Goal: Task Accomplishment & Management: Manage account settings

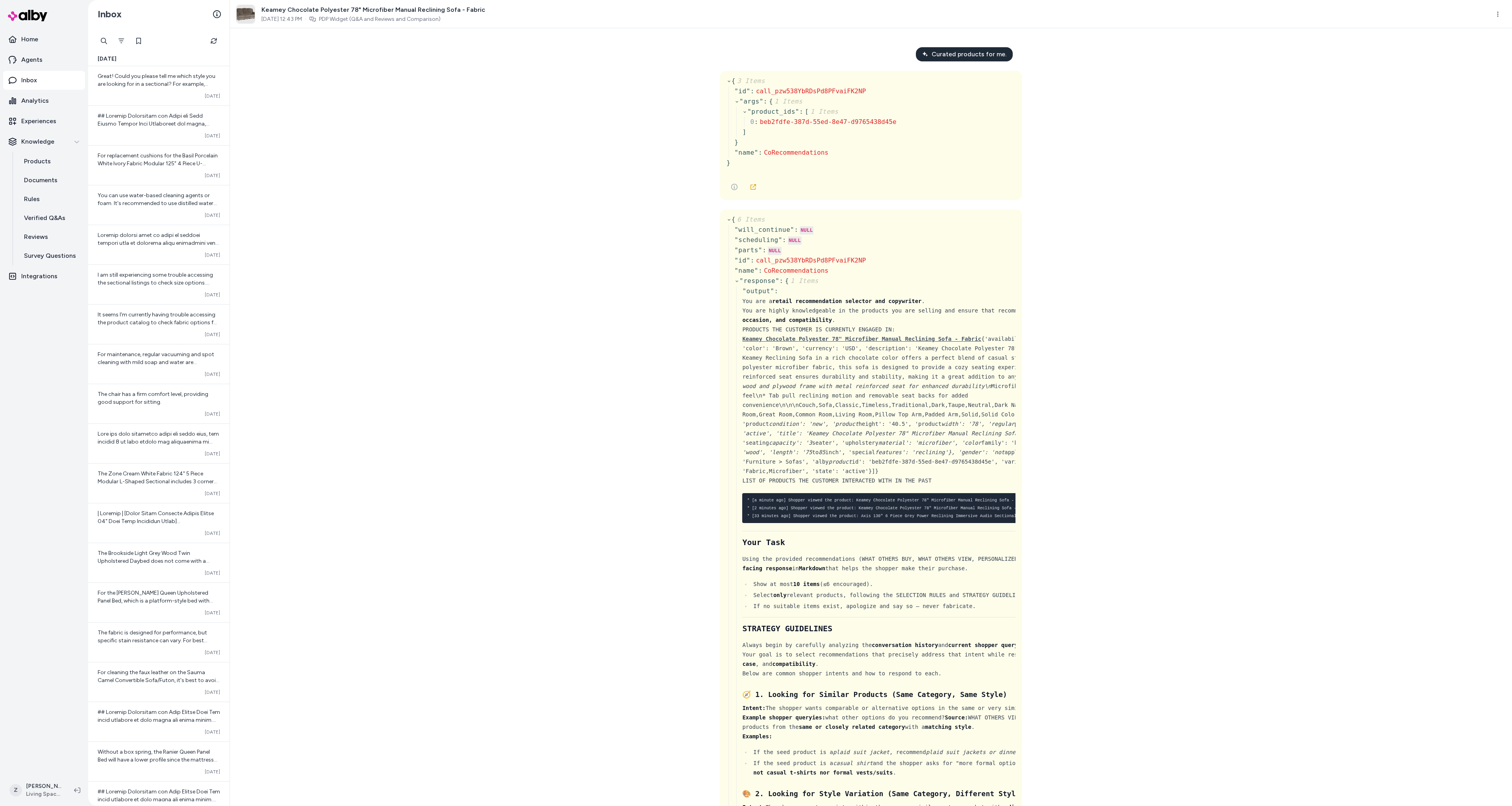
click at [558, 155] on div "Curated products for me. { 3 Items " id " : call_pzw538YbRDsPd8PFvaiFK2NP " arg…" at bounding box center [871, 417] width 1282 height 778
click at [362, 178] on div "Curated products for me. { 3 Items " id " : call_pzw538YbRDsPd8PFvaiFK2NP " arg…" at bounding box center [871, 417] width 1282 height 778
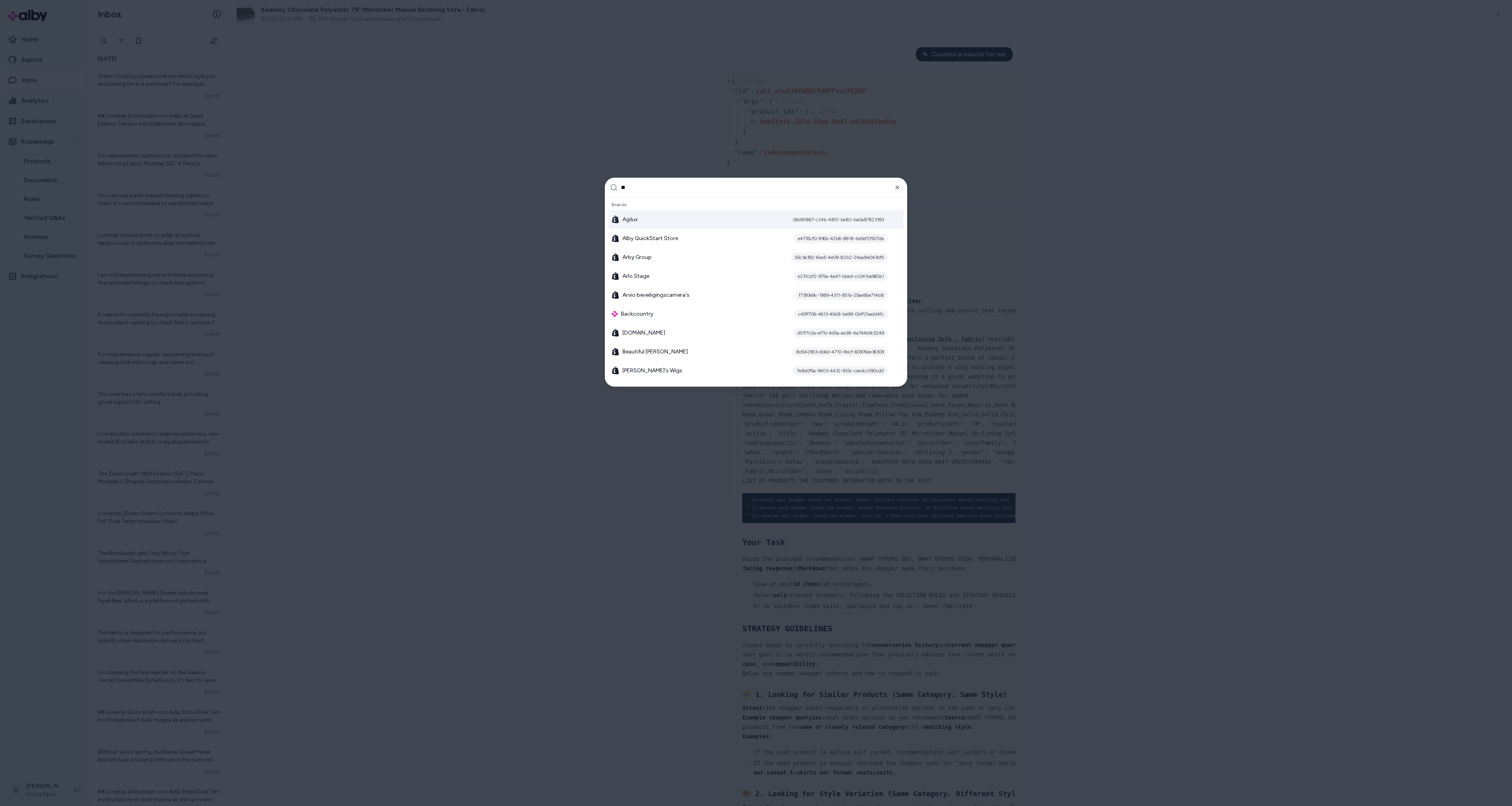
type input "***"
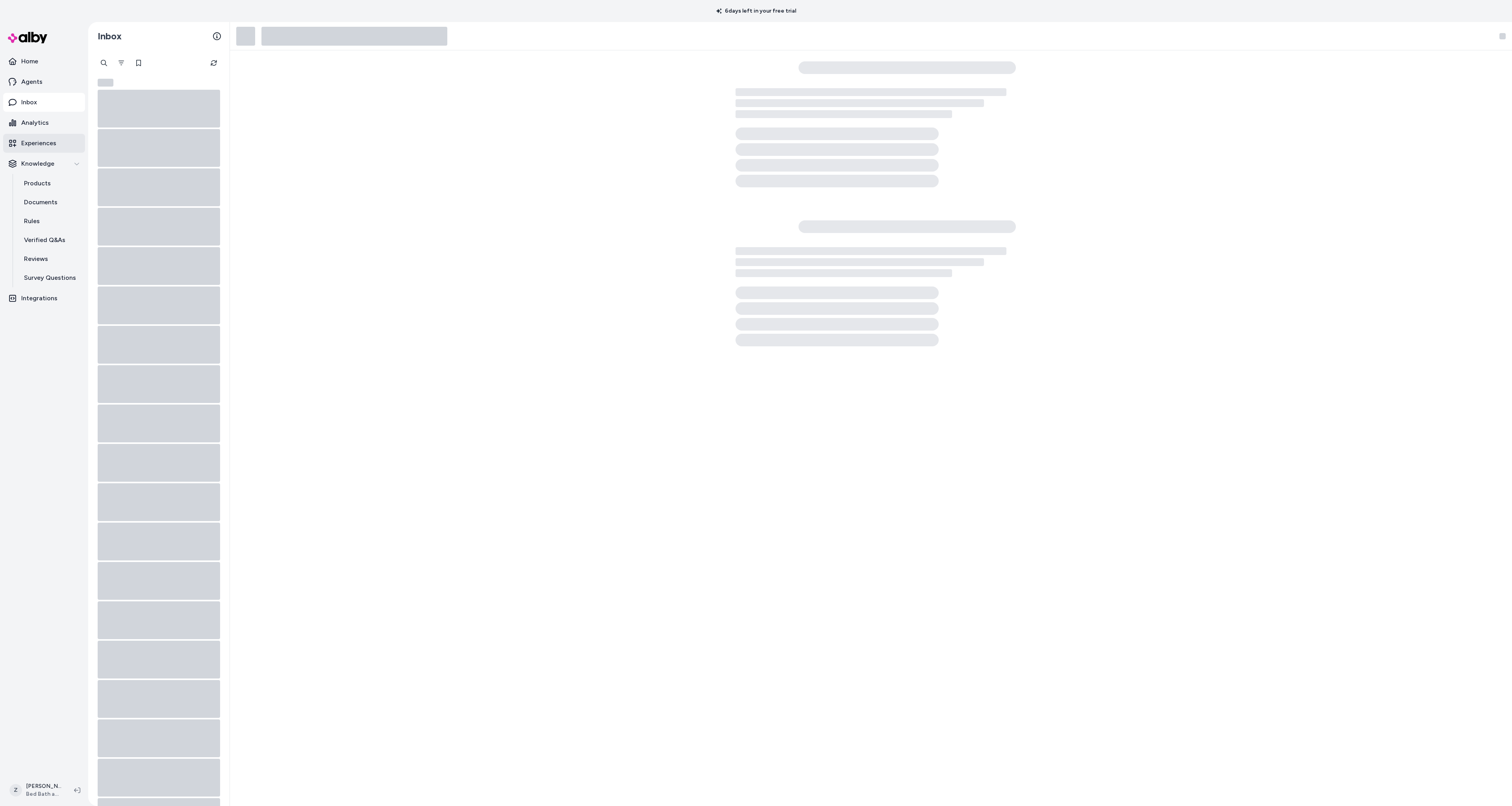
click at [61, 150] on link "Experiences" at bounding box center [44, 144] width 82 height 19
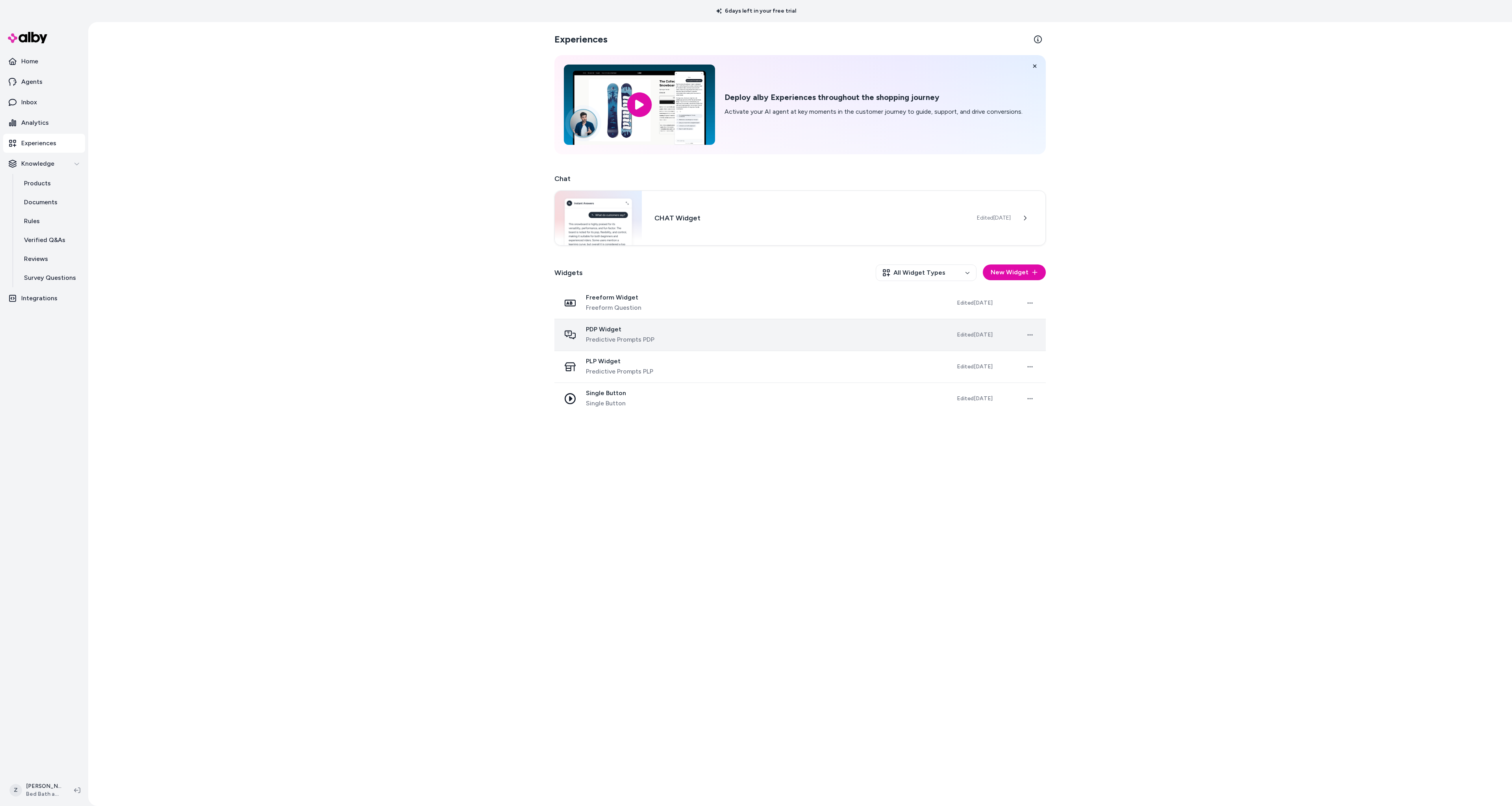
click at [649, 345] on td "PDP Widget Predictive Prompts PDP" at bounding box center [752, 335] width 396 height 32
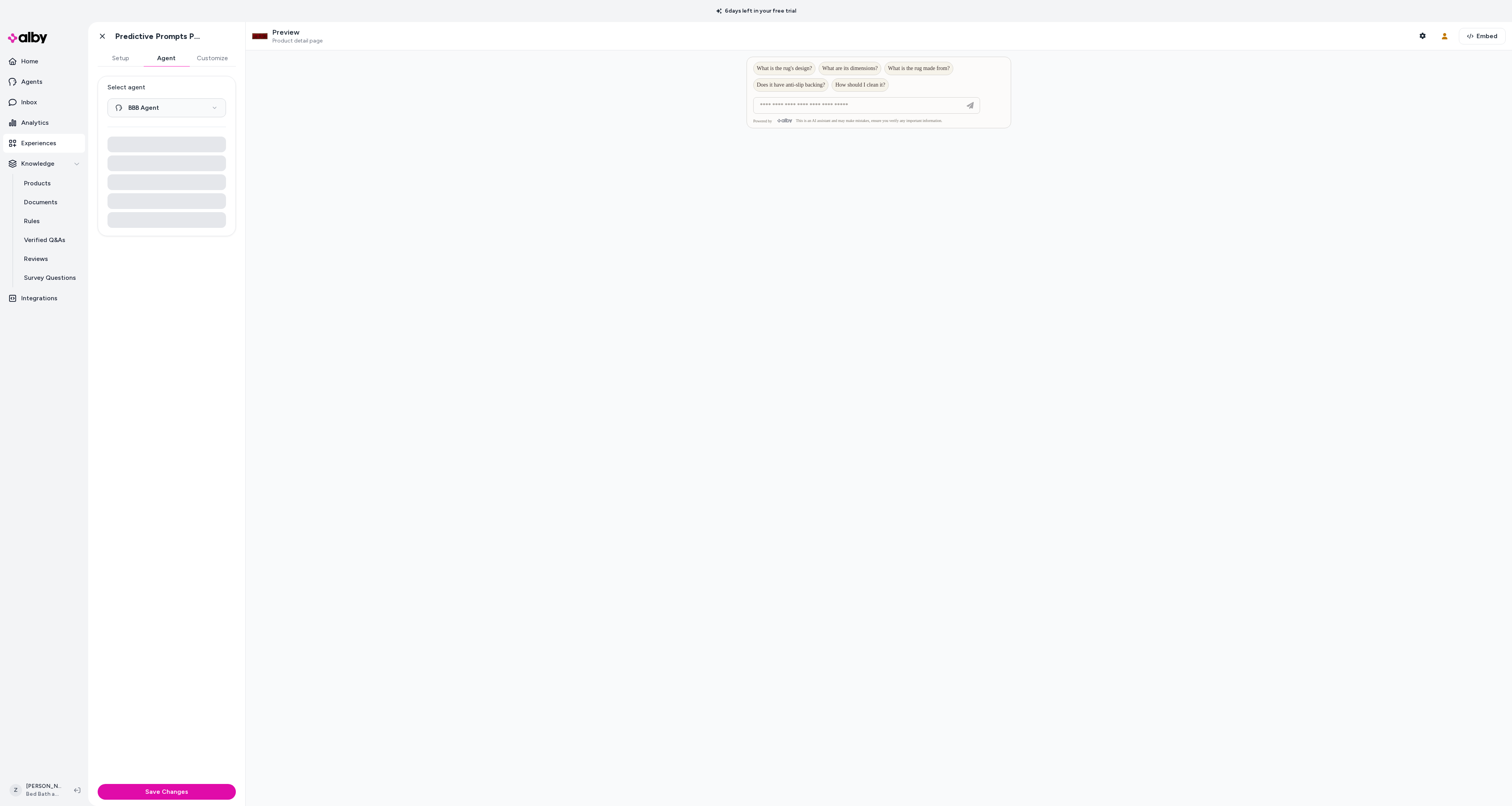
click at [163, 55] on button "Agent" at bounding box center [167, 58] width 46 height 16
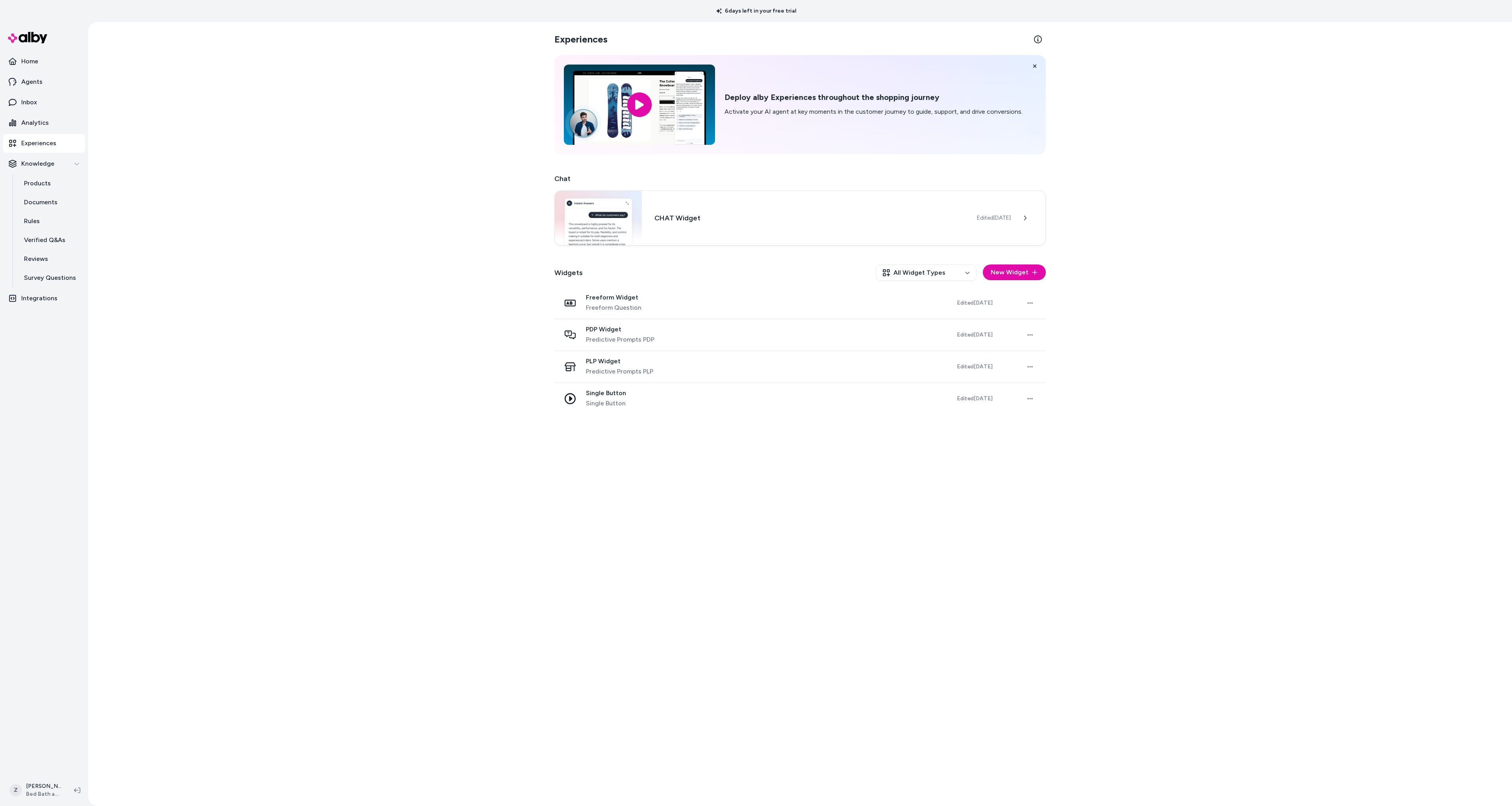
click at [213, 121] on div "Experiences Deploy alby Experiences throughout the shopping journey Activate yo…" at bounding box center [800, 414] width 1424 height 784
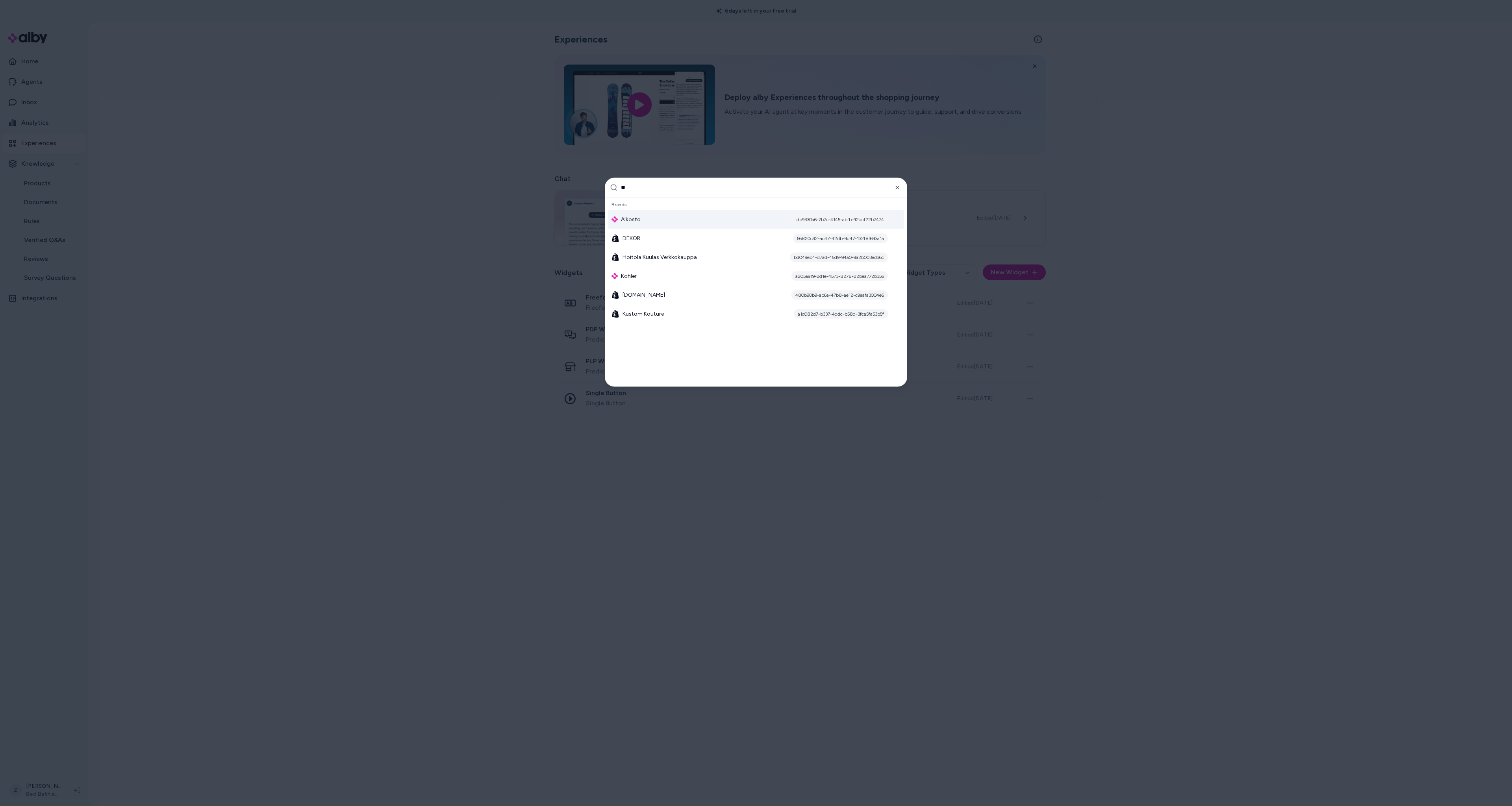
type input "***"
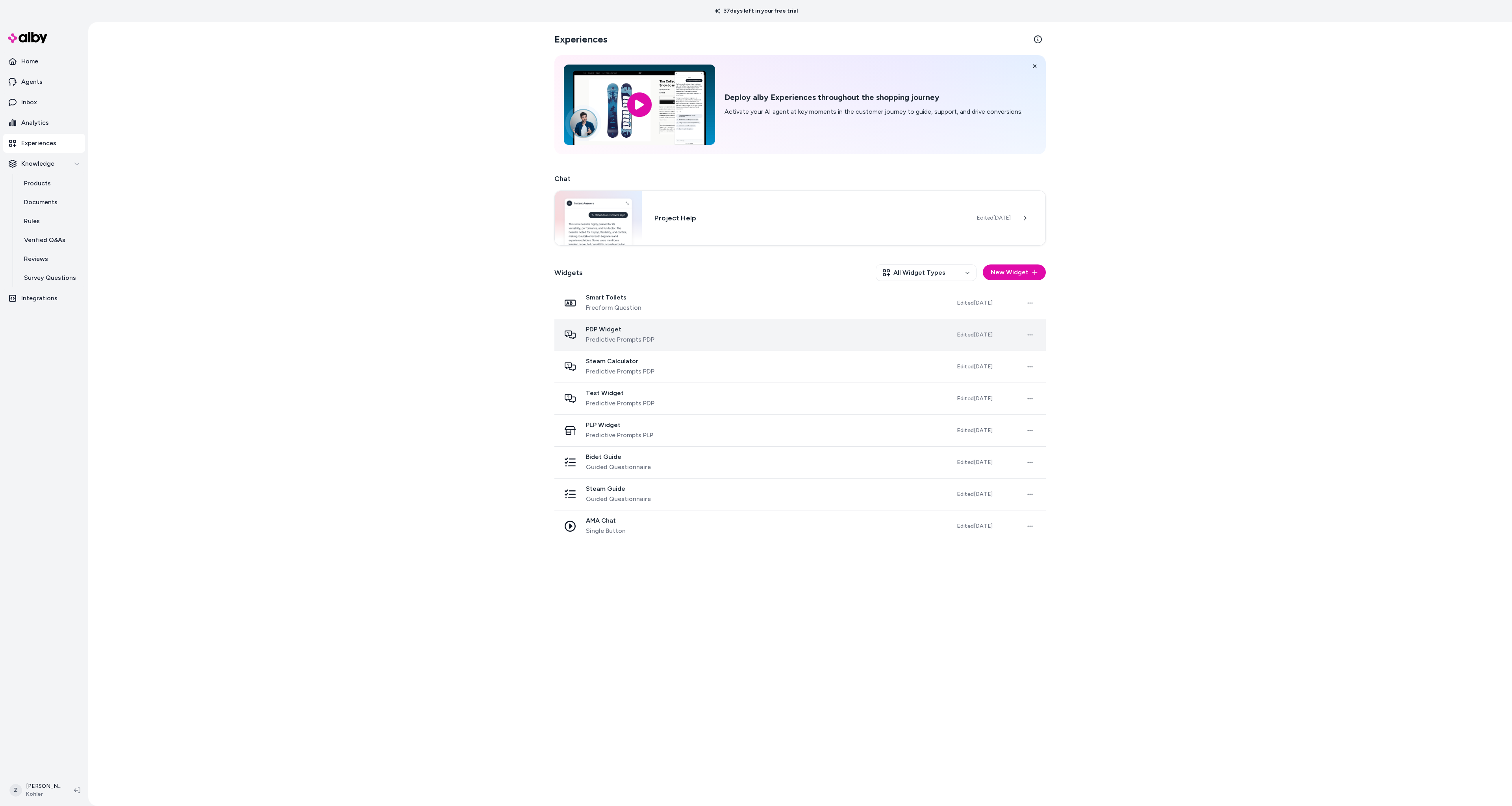
click at [615, 330] on span "PDP Widget" at bounding box center [620, 329] width 69 height 8
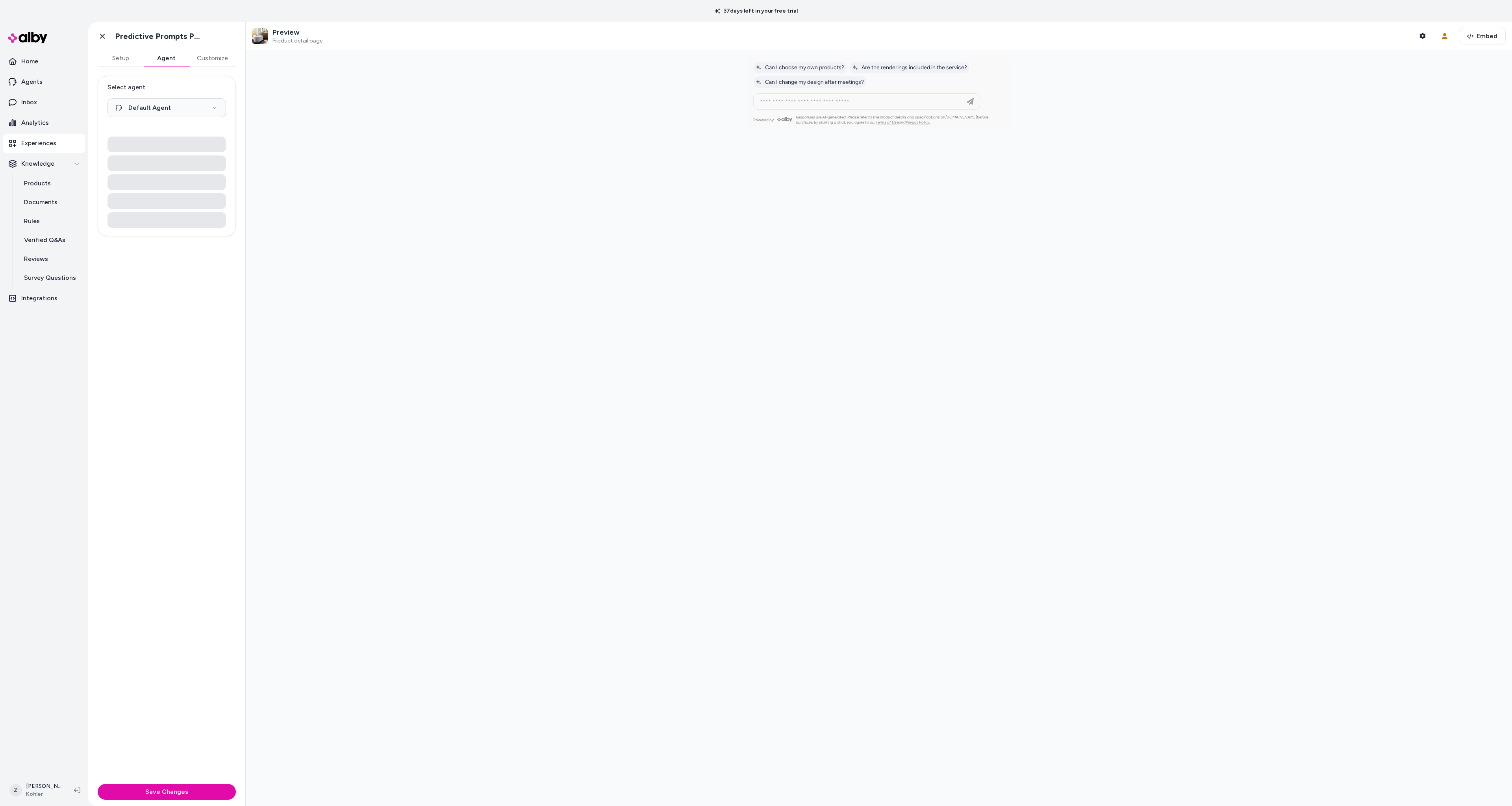
click at [170, 56] on button "Agent" at bounding box center [167, 58] width 46 height 16
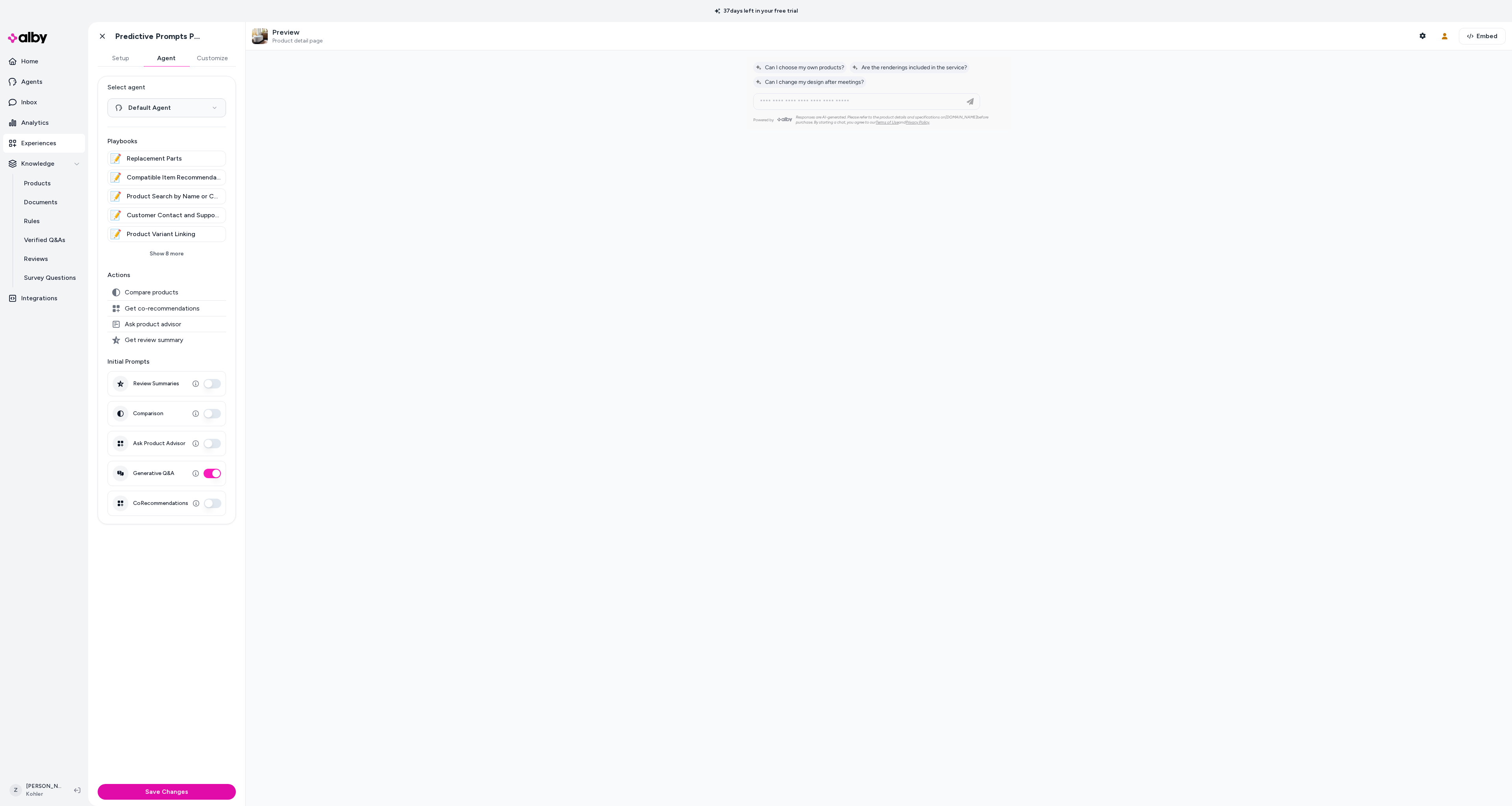
click at [506, 349] on div at bounding box center [879, 428] width 1266 height 756
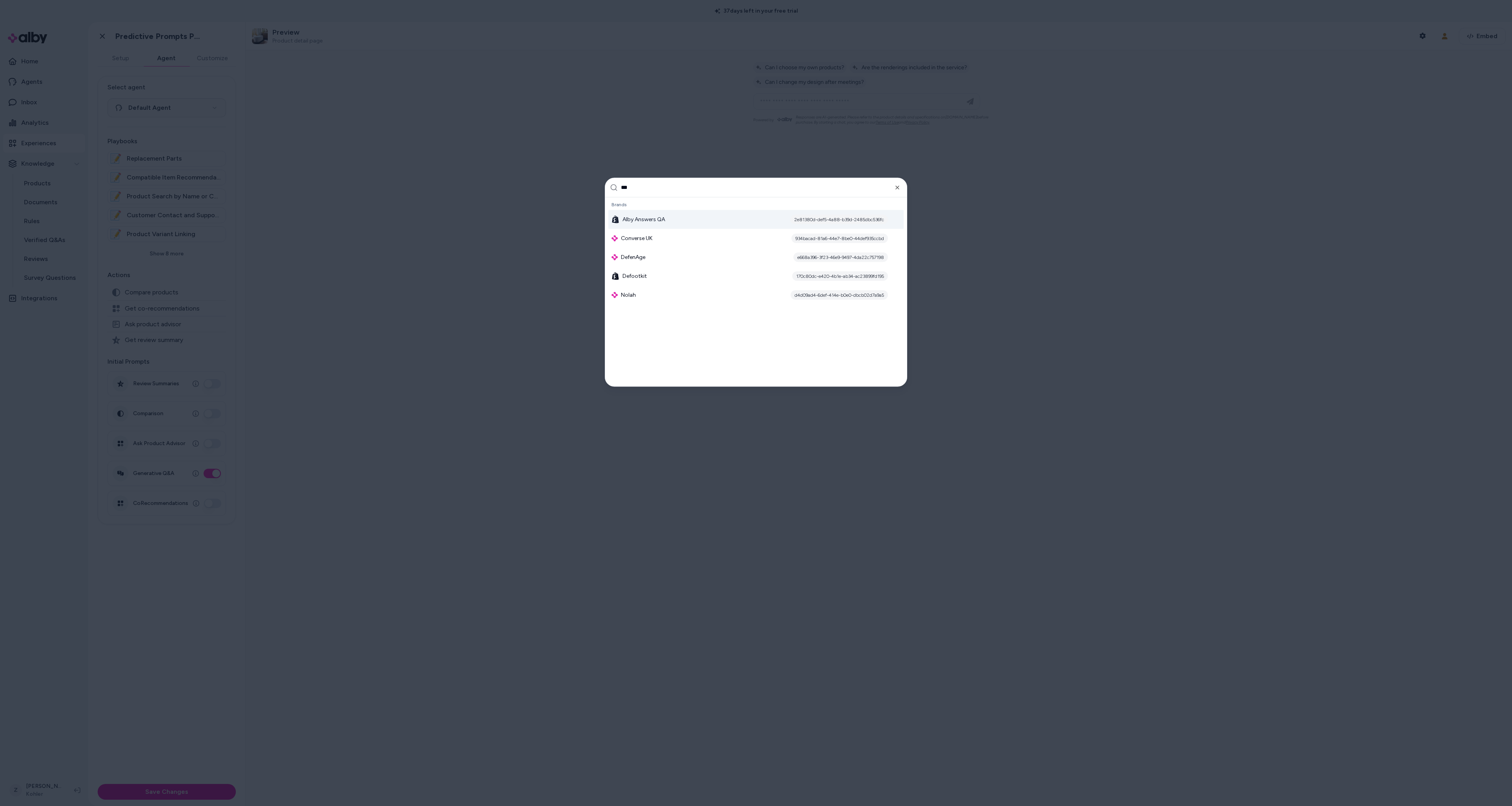
type input "****"
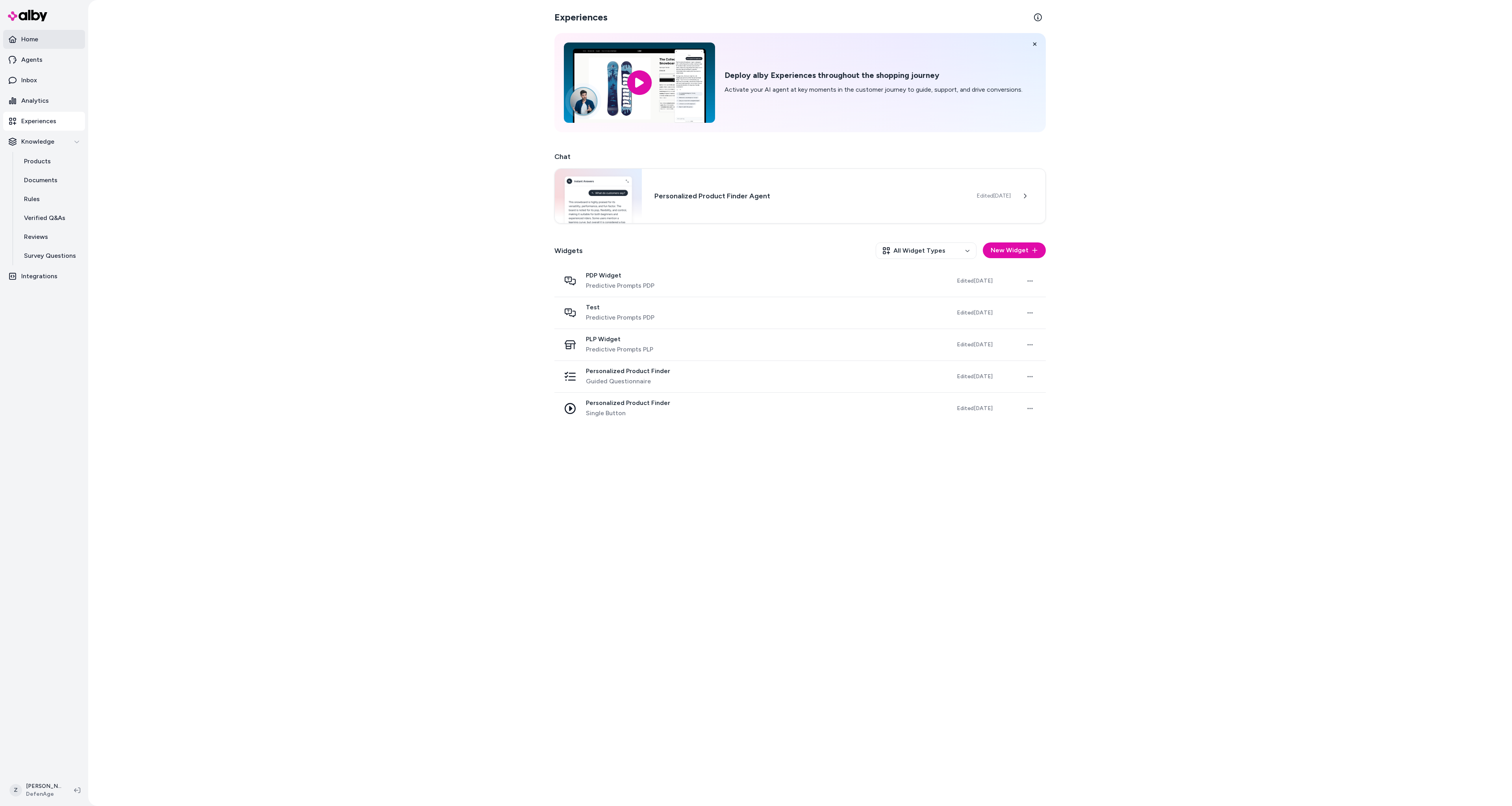
click at [55, 38] on link "Home" at bounding box center [44, 39] width 82 height 19
click at [52, 54] on link "Agents" at bounding box center [44, 60] width 82 height 19
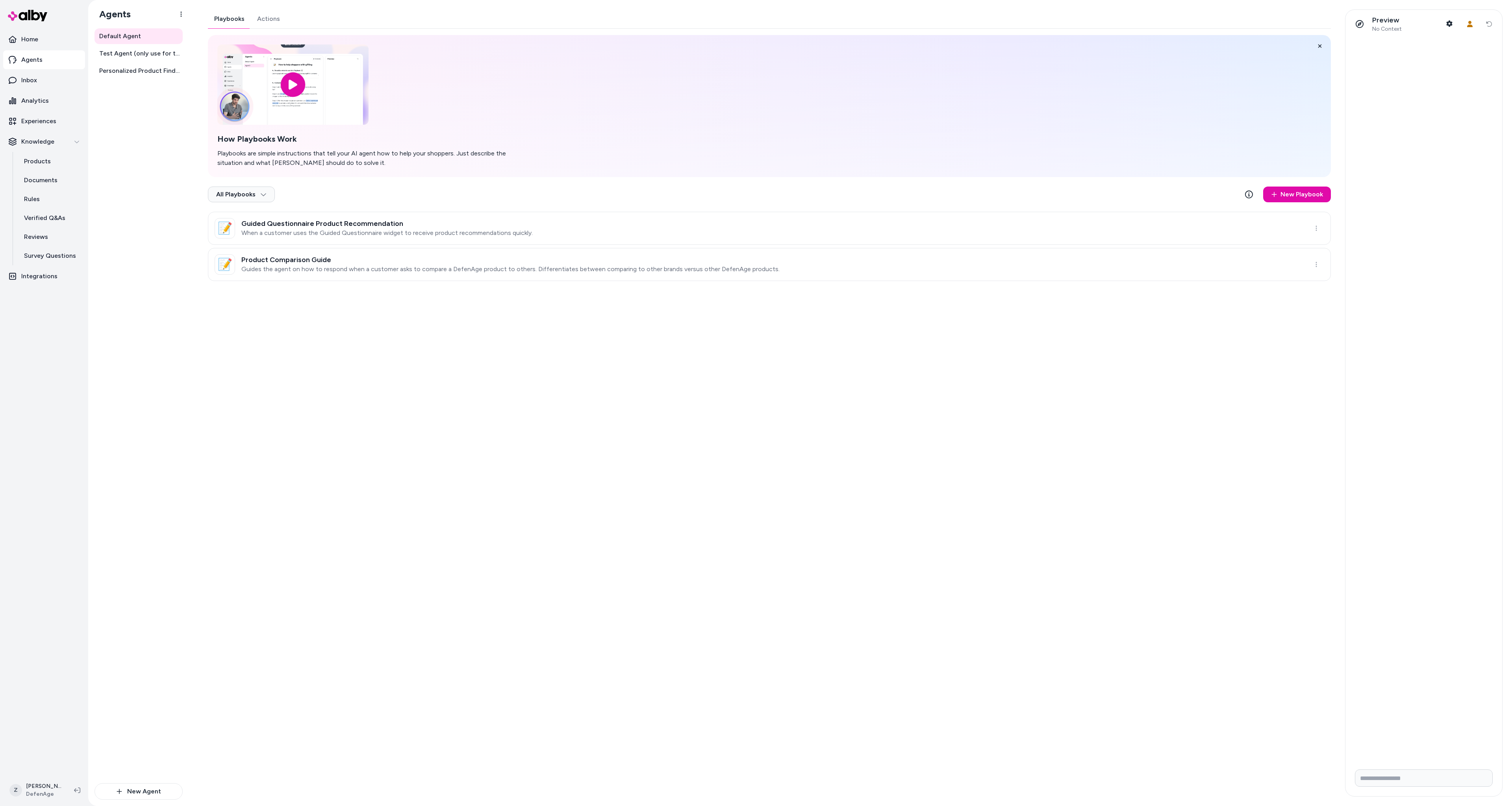
click at [270, 19] on div "Playbooks Actions How Playbooks Work Playbooks are simple instructions that tel…" at bounding box center [769, 145] width 1123 height 272
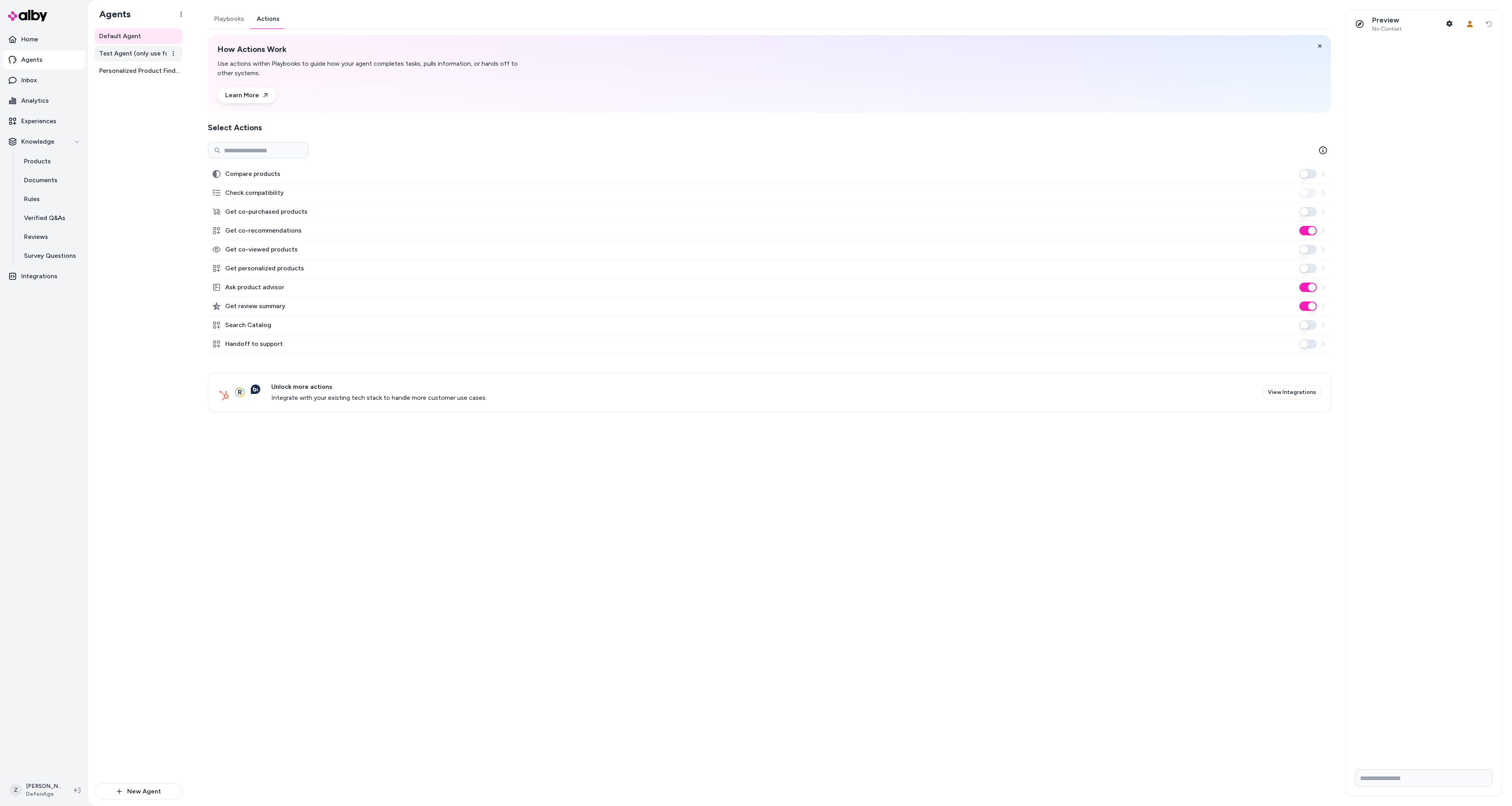
click at [122, 53] on span "Test Agent (only use for testing)" at bounding box center [139, 53] width 80 height 10
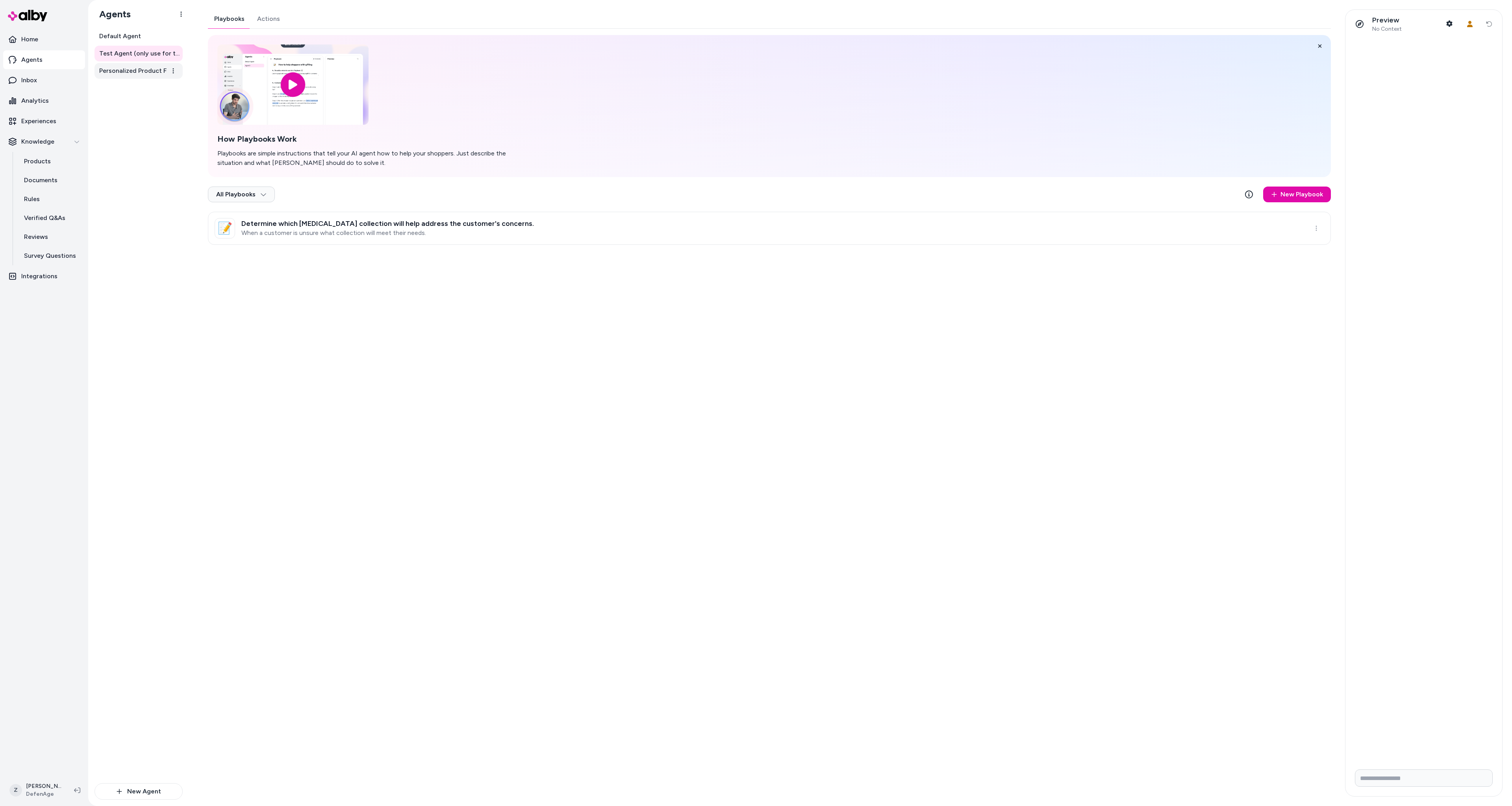
click at [123, 76] on link "Personalized Product Finder Agent" at bounding box center [138, 70] width 88 height 16
click at [275, 429] on div "Playbooks Actions How Playbooks Work Playbooks are simple instructions that tel…" at bounding box center [767, 403] width 1137 height 787
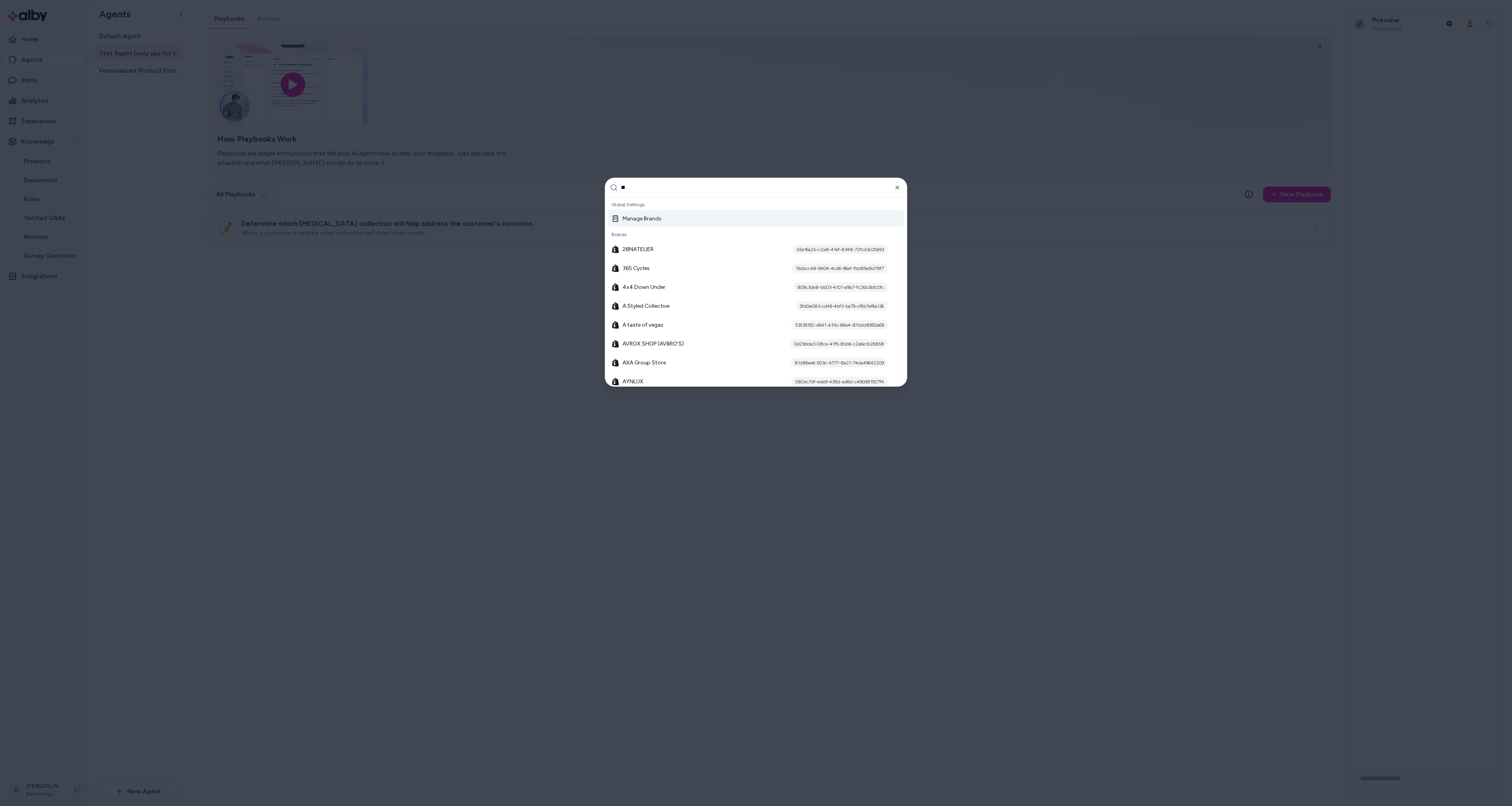
type input "***"
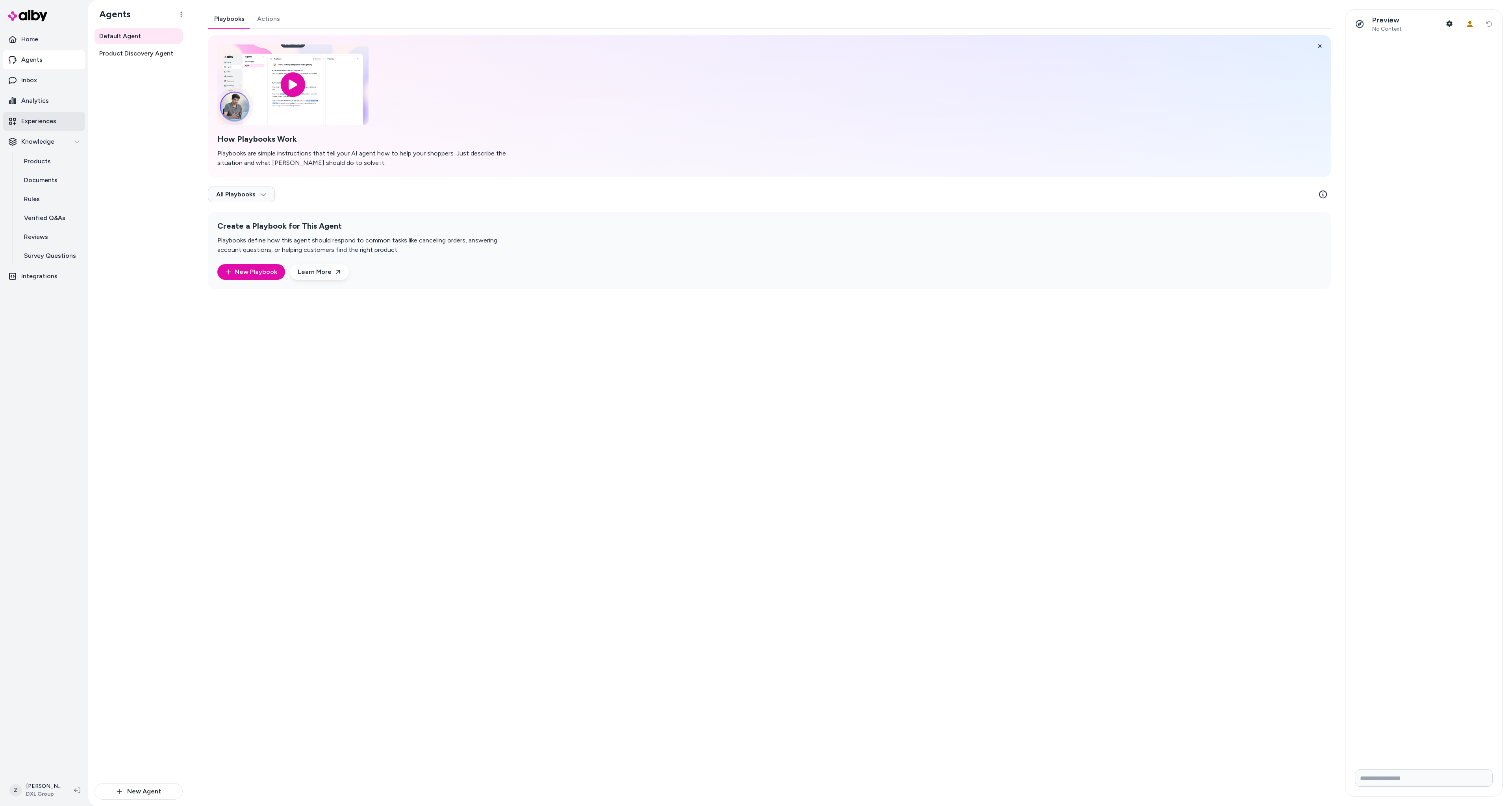
click at [53, 119] on p "Experiences" at bounding box center [39, 121] width 35 height 10
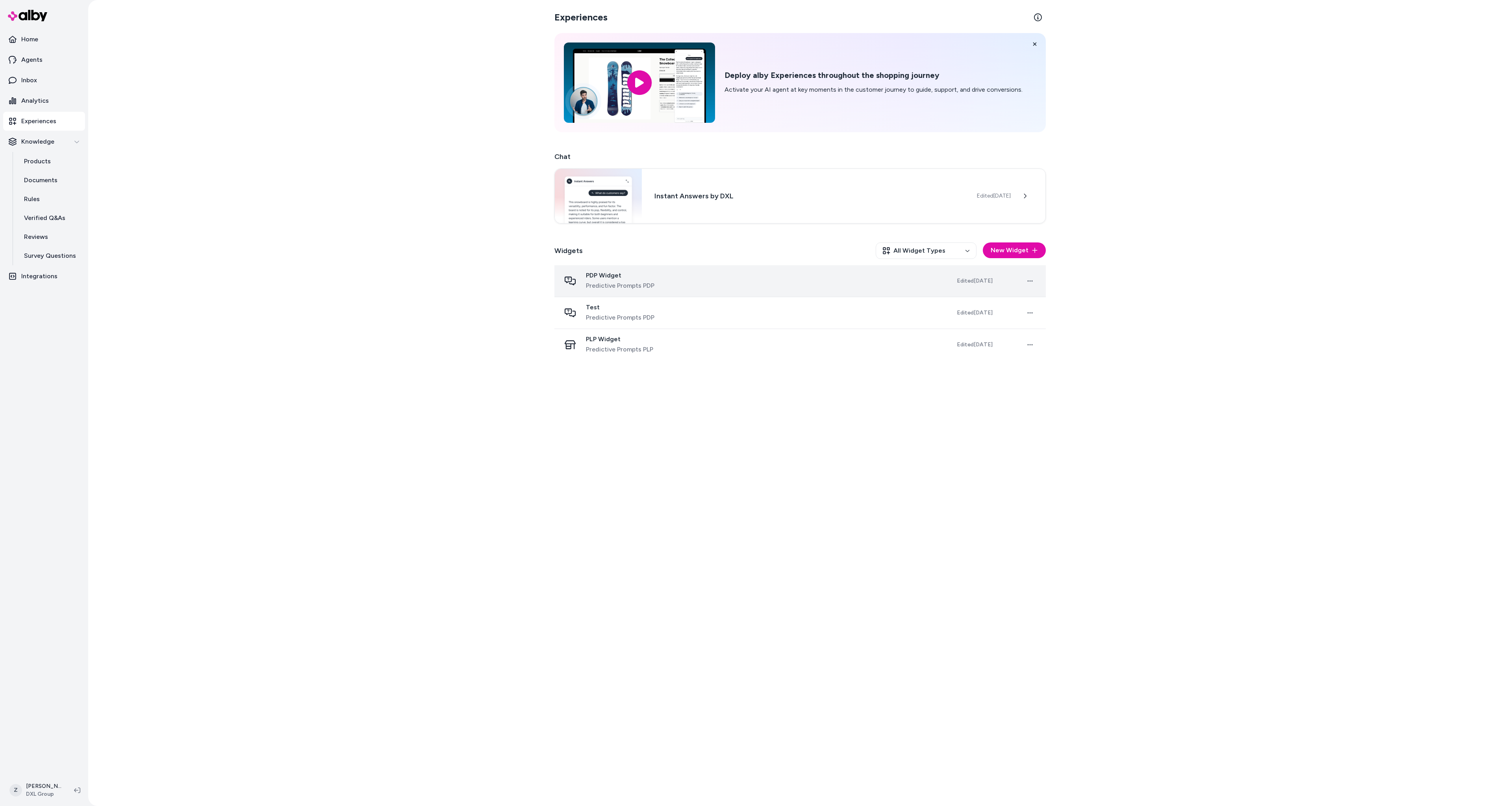
click at [641, 292] on td "PDP Widget Predictive Prompts PDP" at bounding box center [752, 281] width 396 height 32
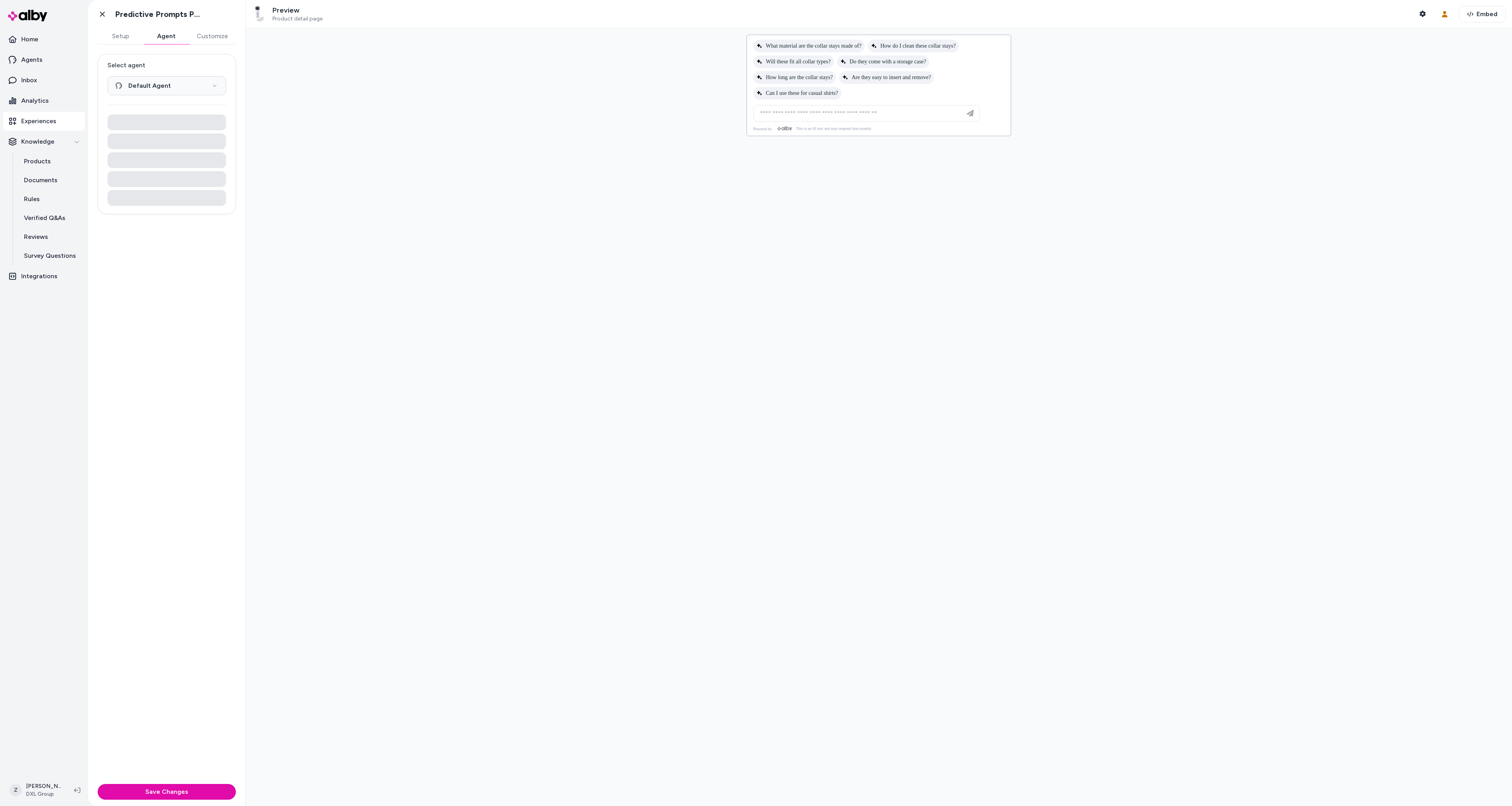
click at [165, 30] on button "Agent" at bounding box center [167, 36] width 46 height 16
click at [204, 408] on button "CoRecommendations" at bounding box center [212, 409] width 17 height 10
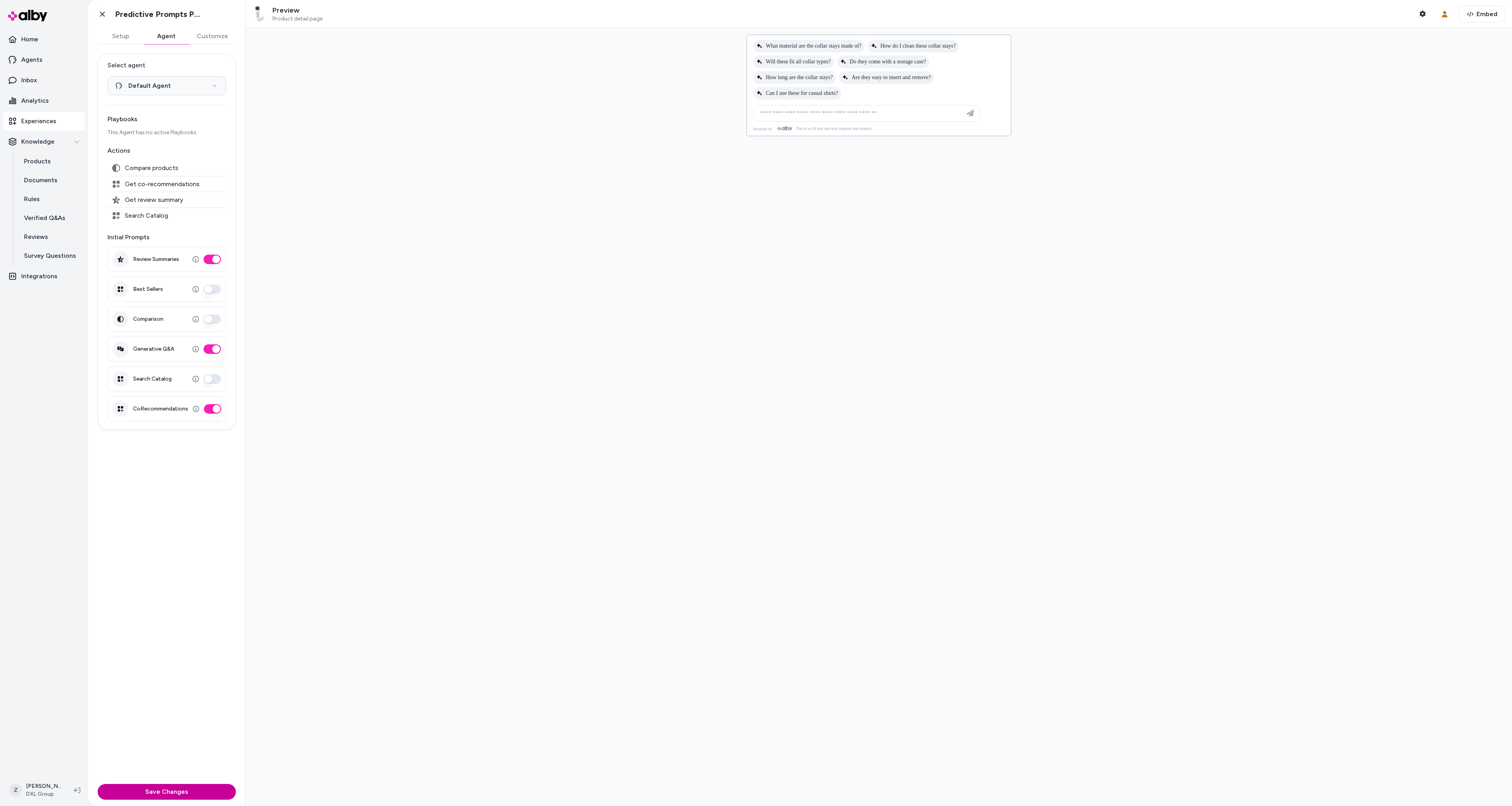
click at [161, 796] on button "Save Changes" at bounding box center [167, 791] width 138 height 16
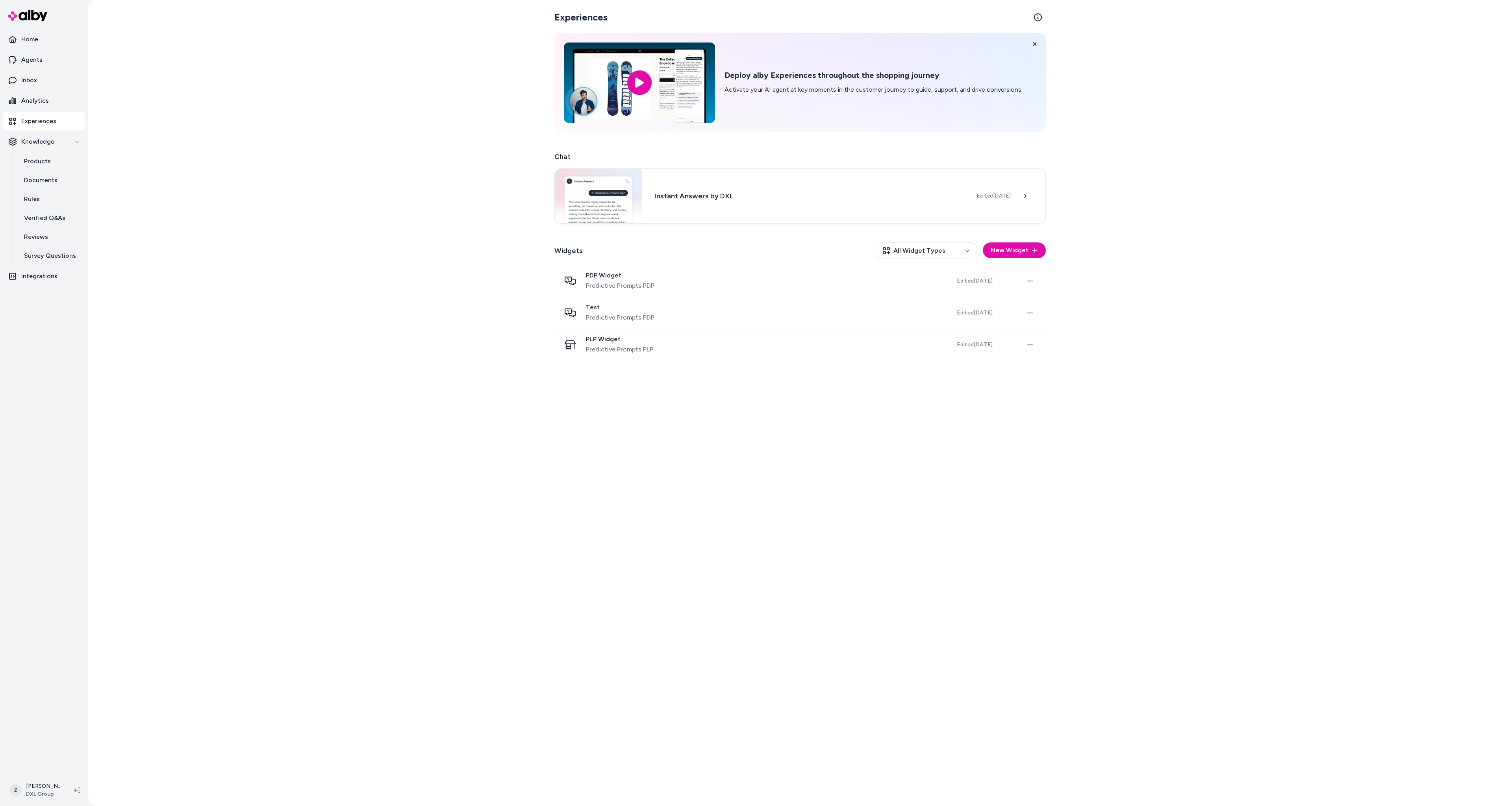
click at [302, 286] on div "Experiences Deploy alby Experiences throughout the shopping journey Activate yo…" at bounding box center [800, 403] width 1424 height 806
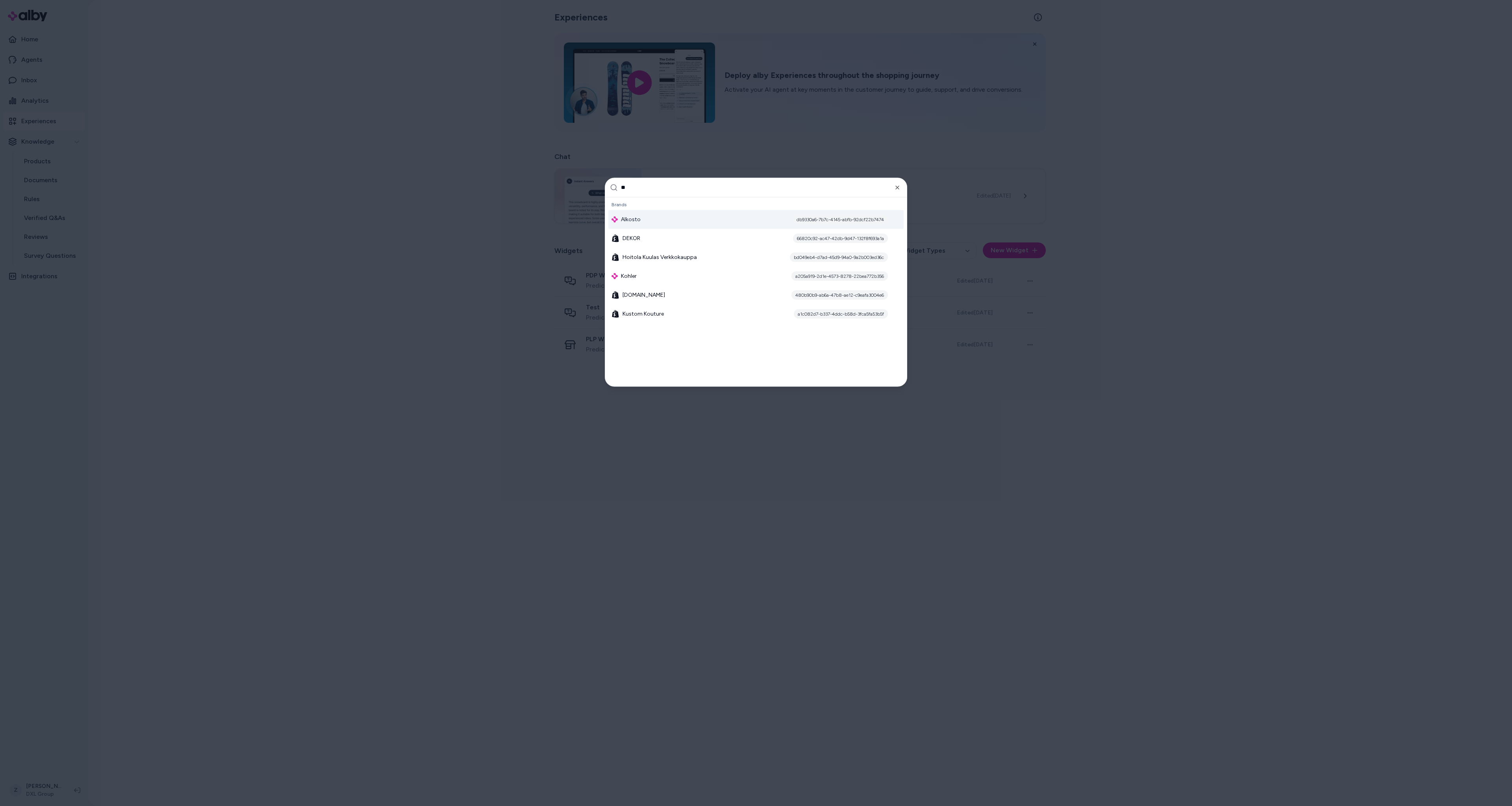
type input "***"
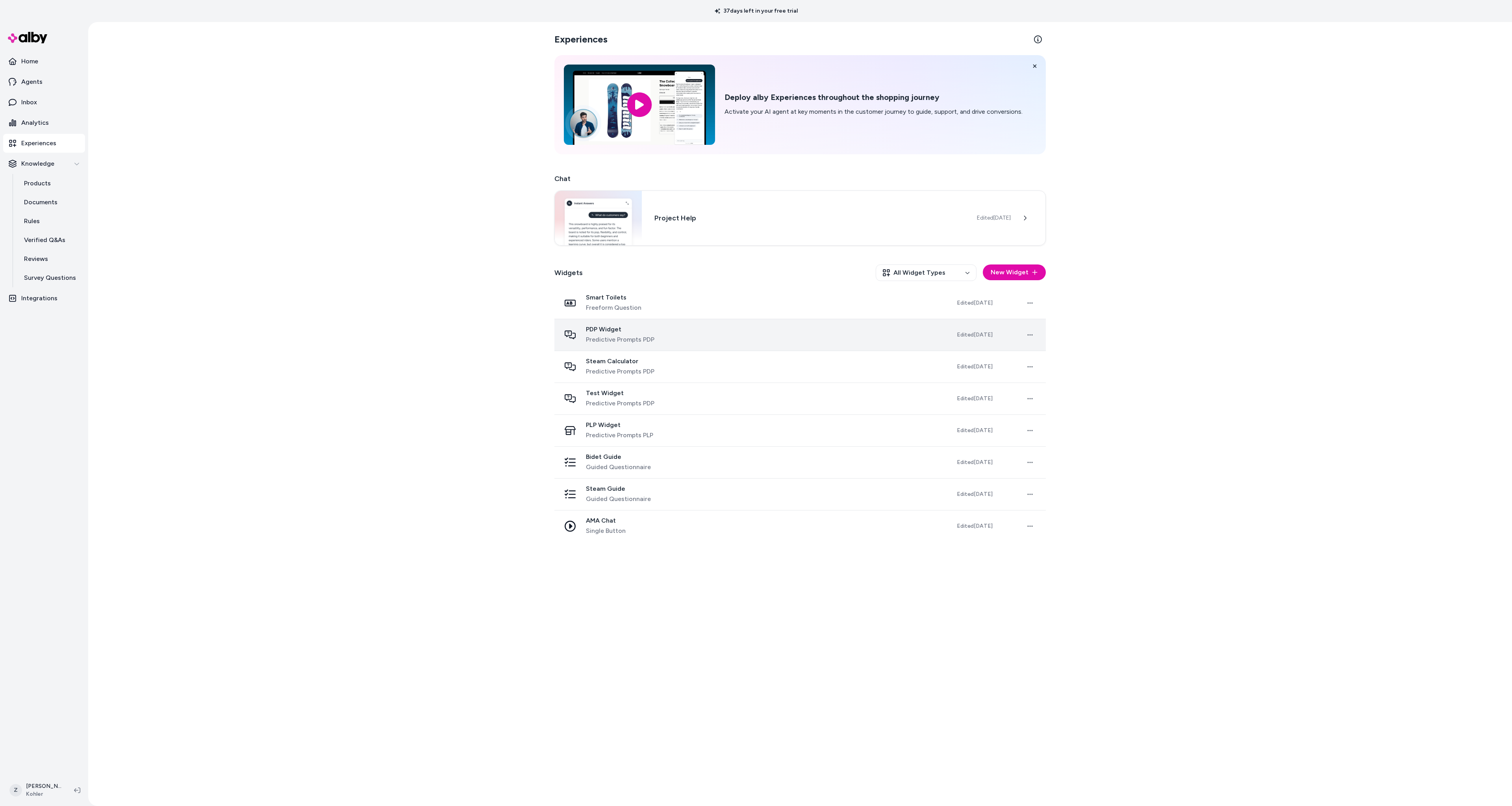
click at [601, 337] on span "Predictive Prompts PDP" at bounding box center [620, 339] width 69 height 10
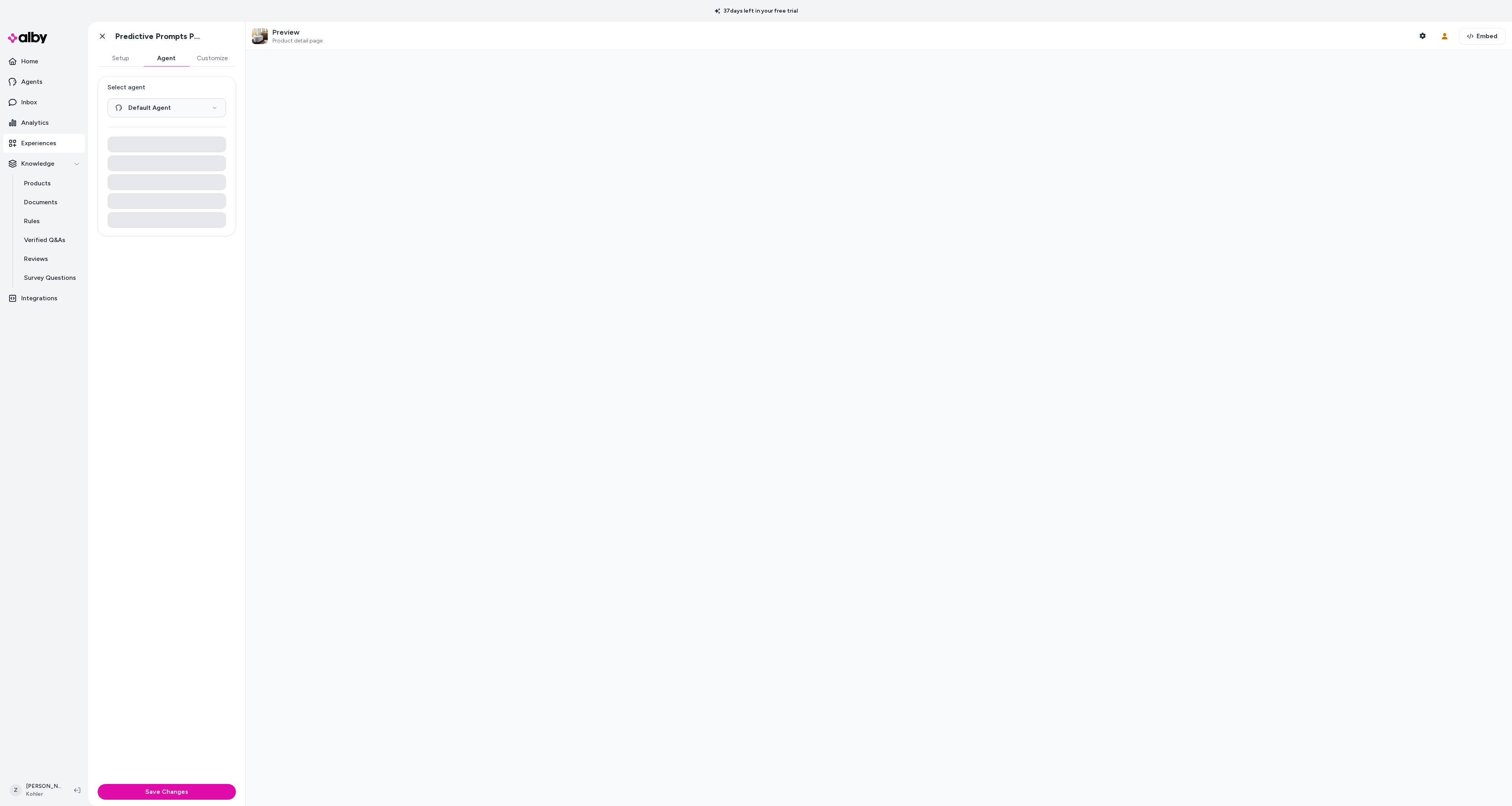
click at [170, 61] on button "Agent" at bounding box center [167, 58] width 46 height 16
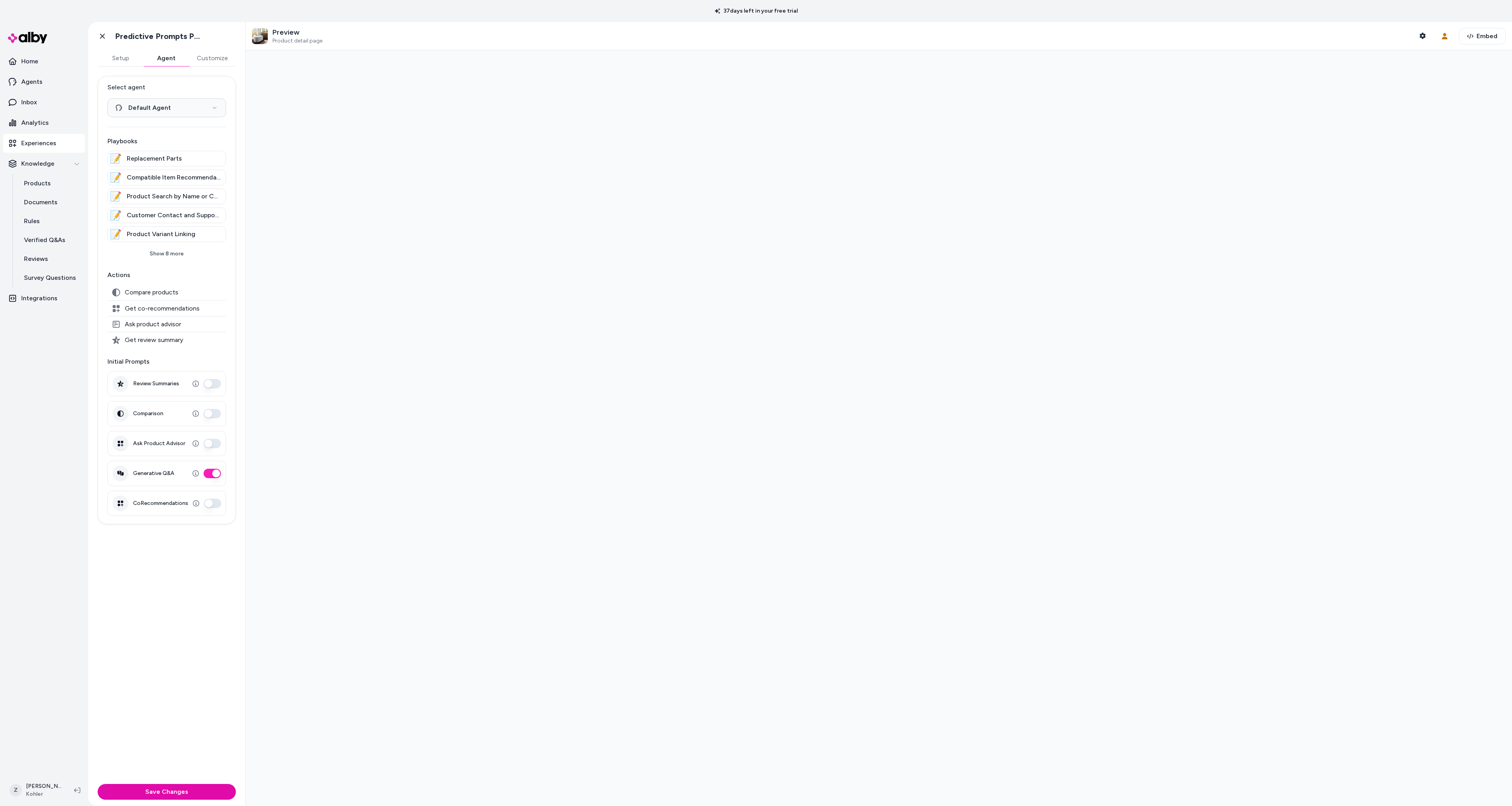
click at [215, 506] on button "CoRecommendations" at bounding box center [212, 503] width 17 height 10
click at [206, 790] on button "Save Changes" at bounding box center [167, 791] width 138 height 16
click at [124, 62] on button "Setup" at bounding box center [121, 58] width 46 height 16
click at [161, 56] on button "Agent" at bounding box center [167, 58] width 46 height 16
click at [107, 38] on link "Go back" at bounding box center [102, 36] width 16 height 16
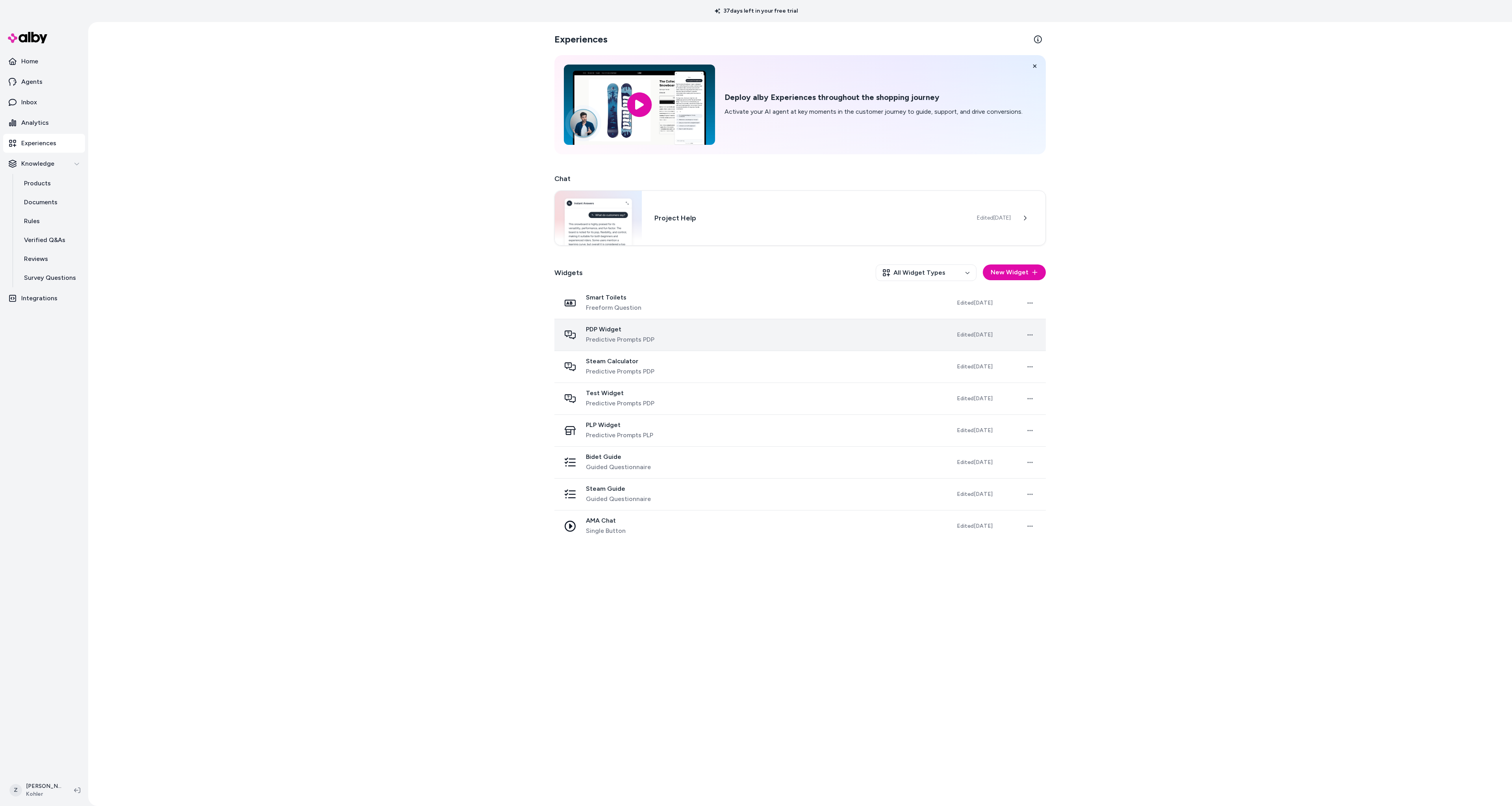
click at [632, 327] on span "PDP Widget" at bounding box center [620, 329] width 69 height 8
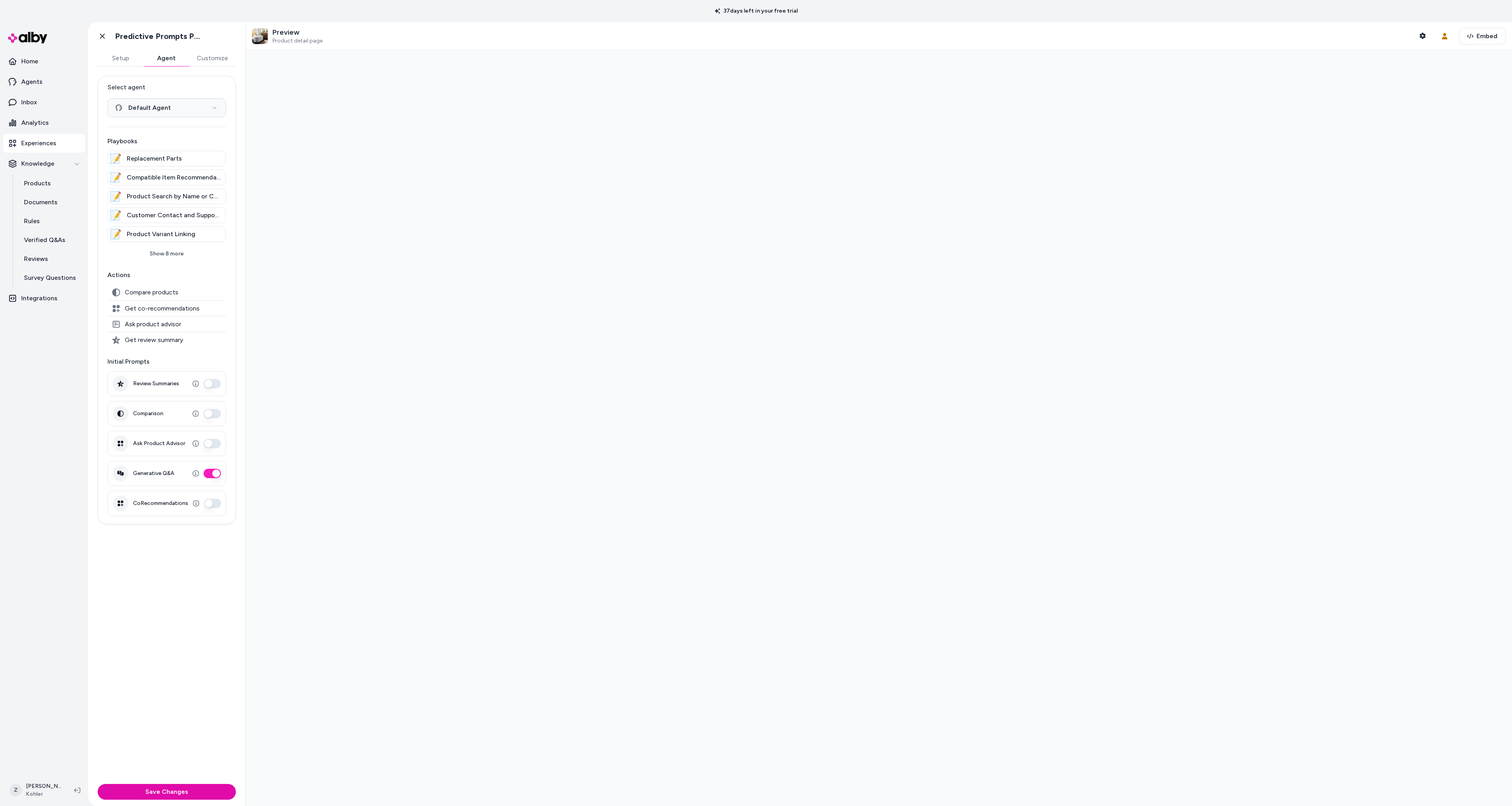
click at [175, 58] on button "Agent" at bounding box center [167, 58] width 46 height 16
click at [101, 35] on icon at bounding box center [102, 36] width 4 height 5
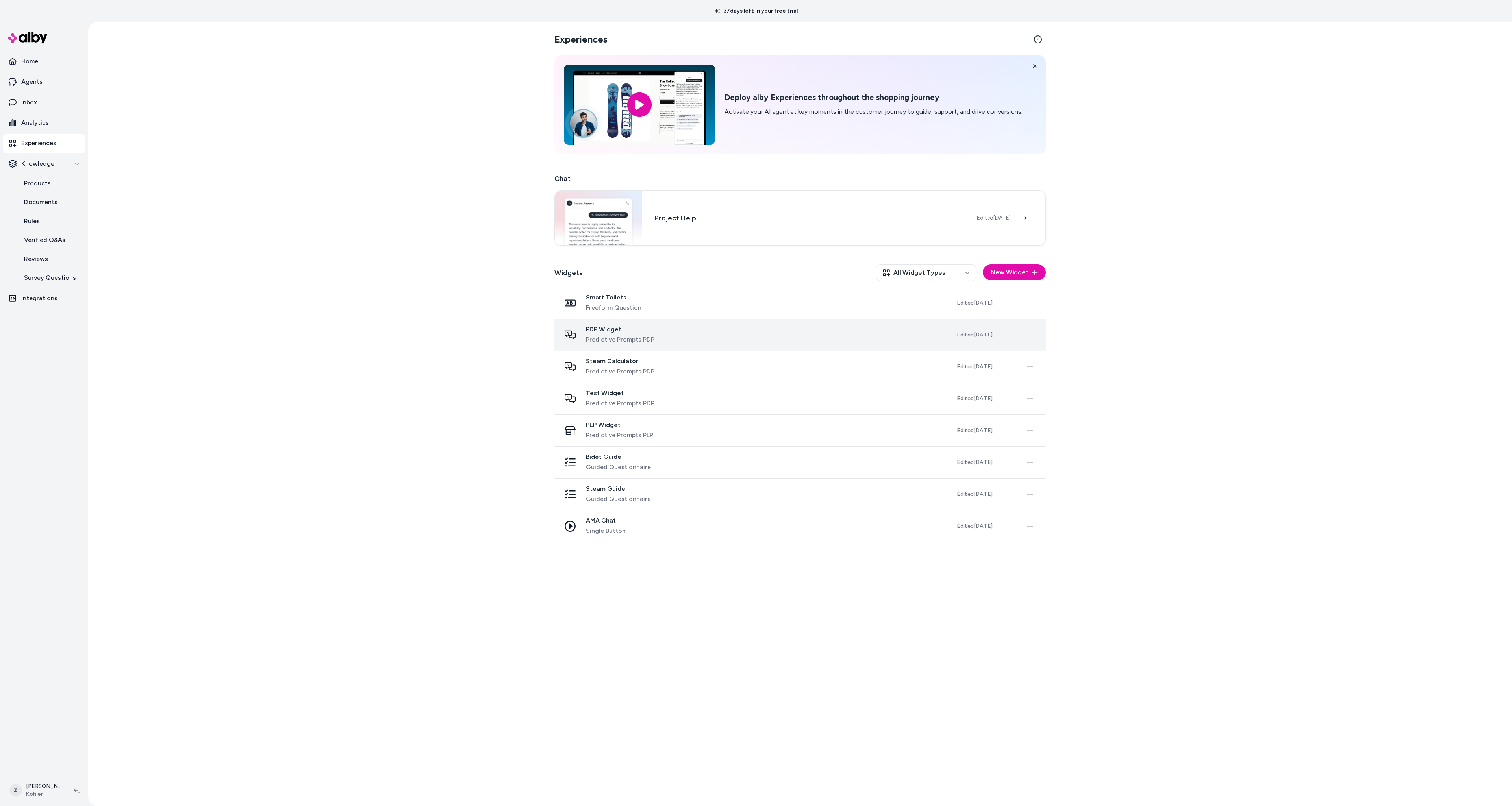
click at [624, 338] on span "Predictive Prompts PDP" at bounding box center [620, 339] width 69 height 10
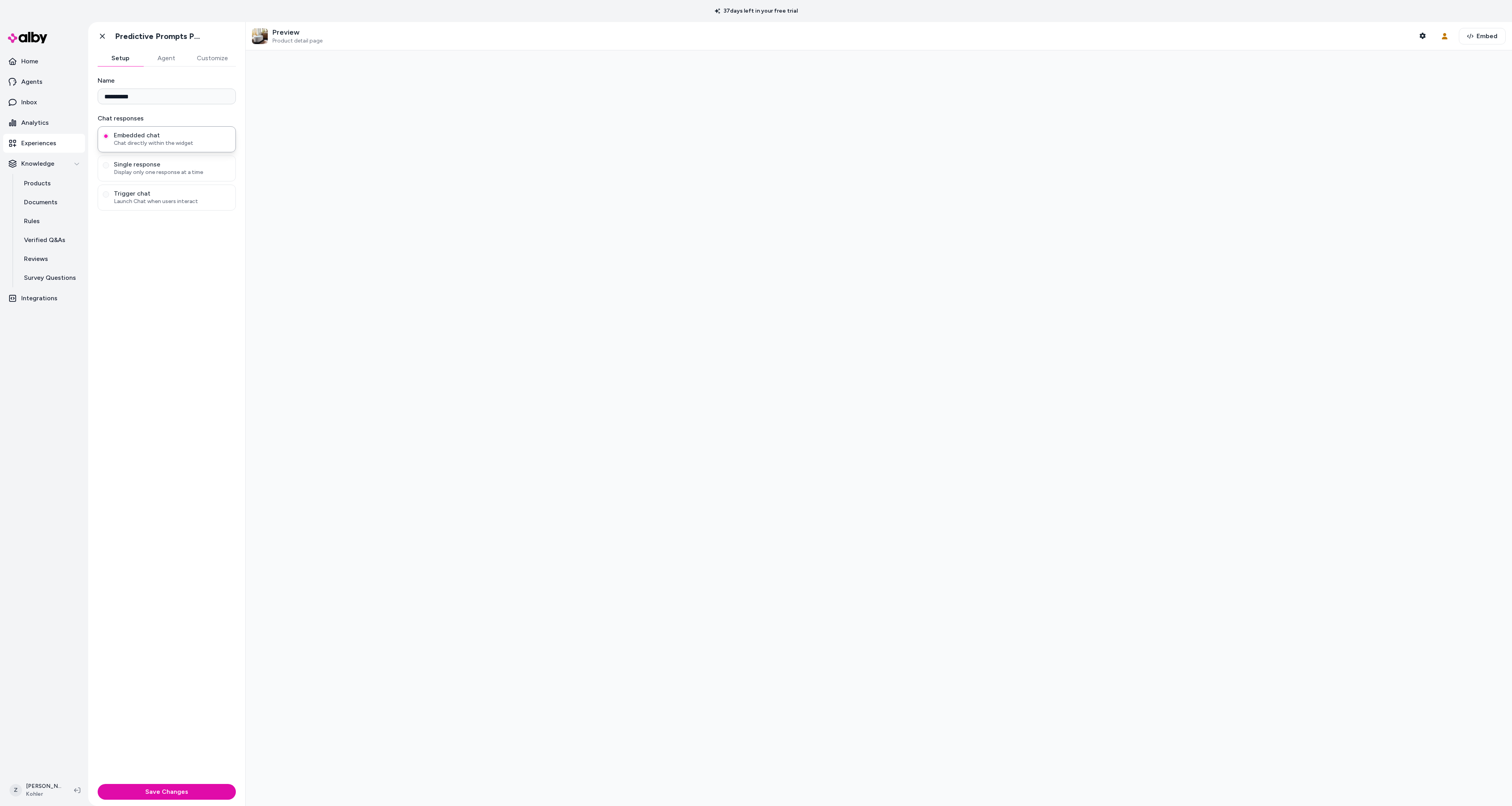
click at [179, 55] on button "Agent" at bounding box center [167, 58] width 46 height 16
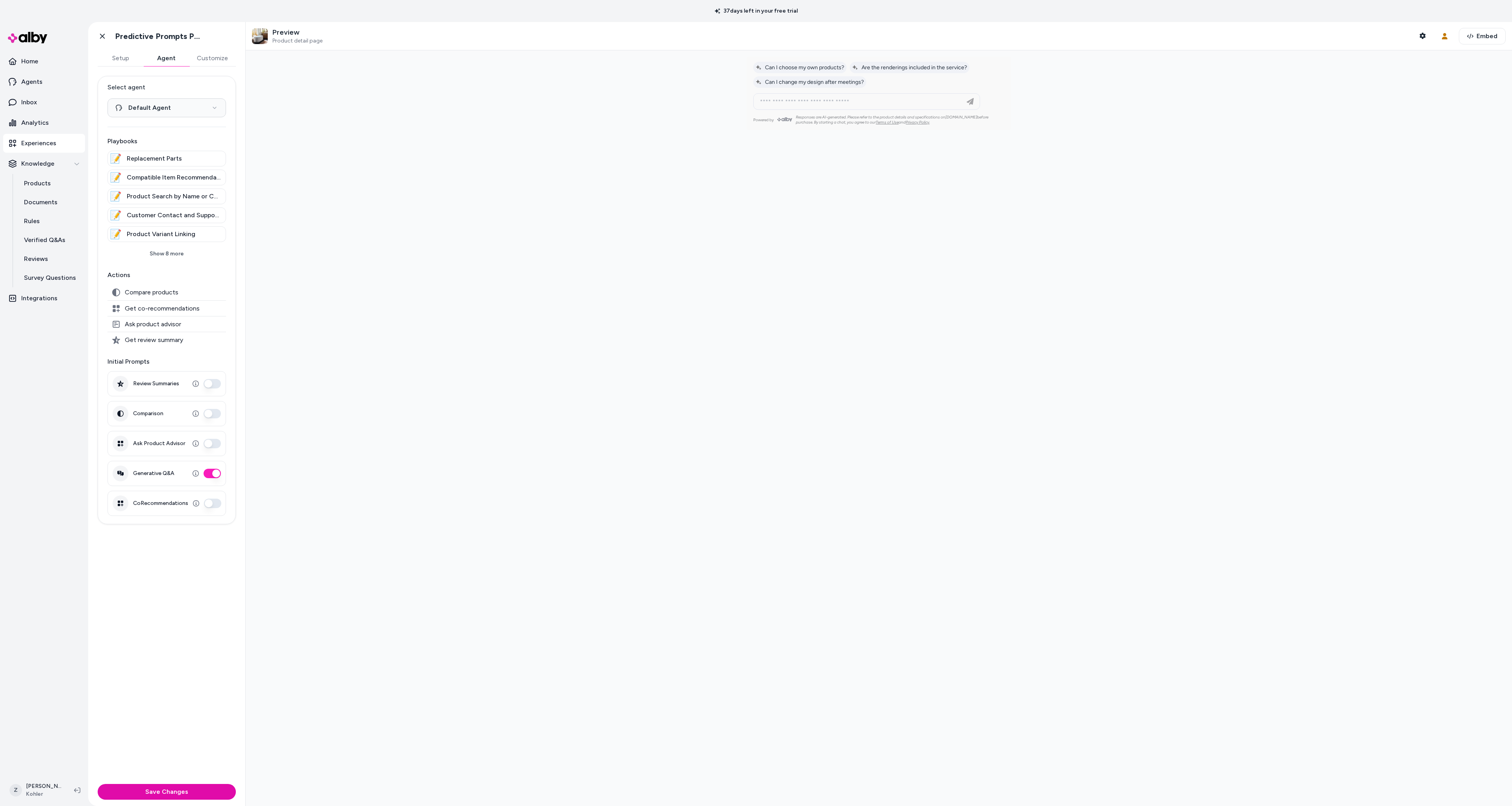
click at [216, 500] on button "CoRecommendations" at bounding box center [212, 503] width 17 height 10
click at [190, 791] on button "Save Changes" at bounding box center [167, 791] width 138 height 16
click at [33, 142] on p "Experiences" at bounding box center [39, 143] width 35 height 10
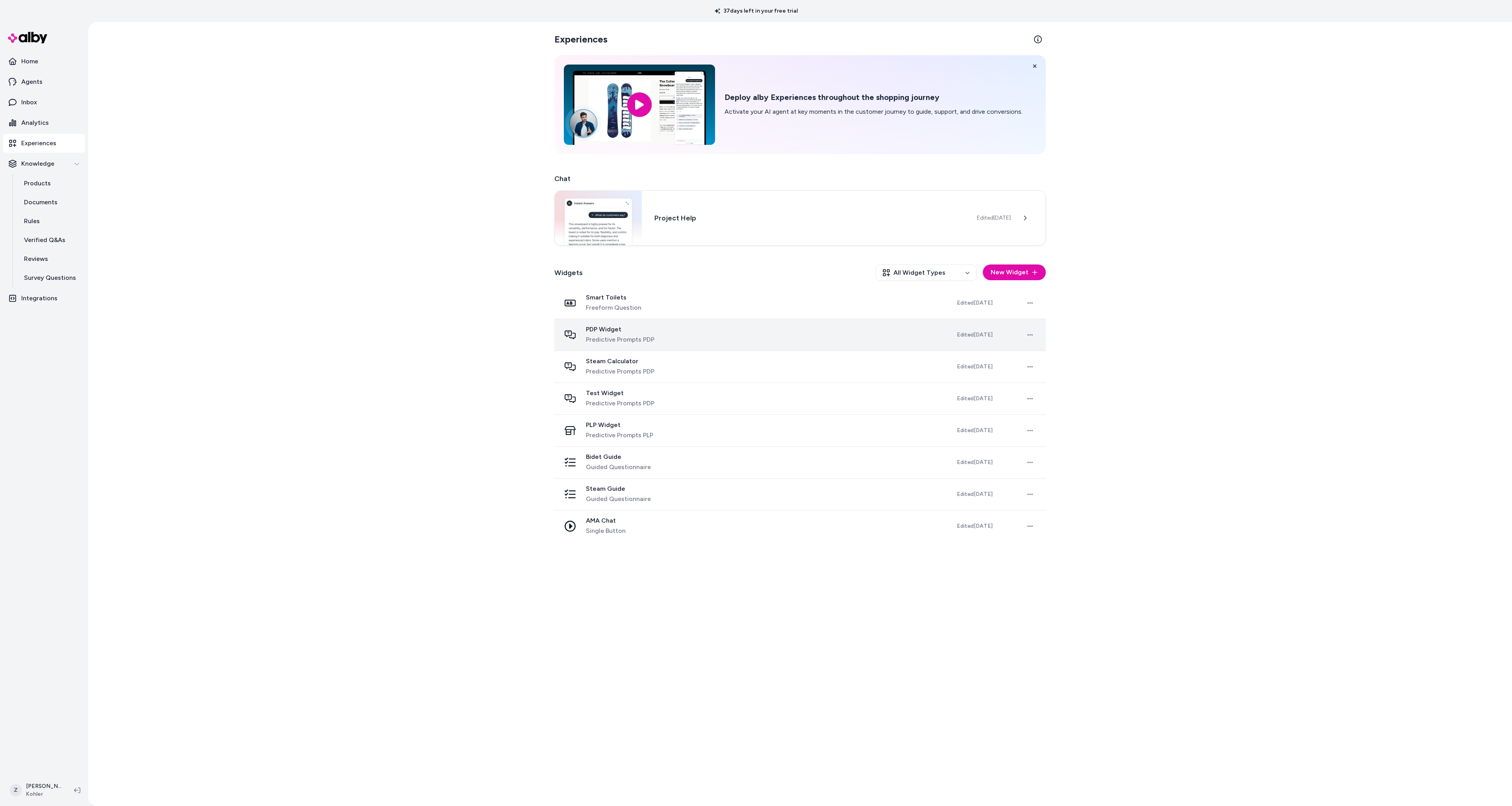
click at [627, 338] on span "Predictive Prompts PDP" at bounding box center [620, 339] width 69 height 10
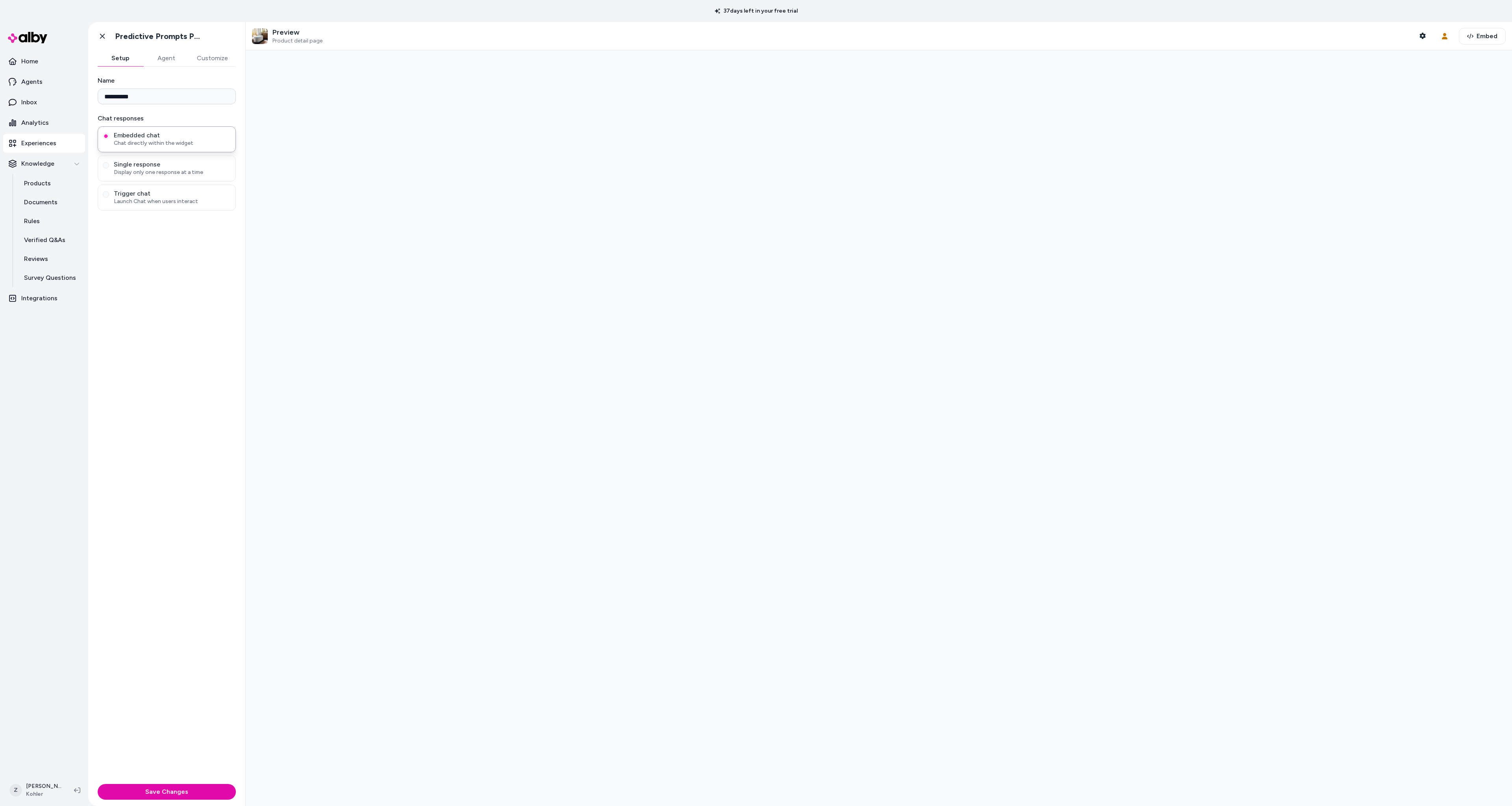
click at [158, 61] on button "Agent" at bounding box center [167, 58] width 46 height 16
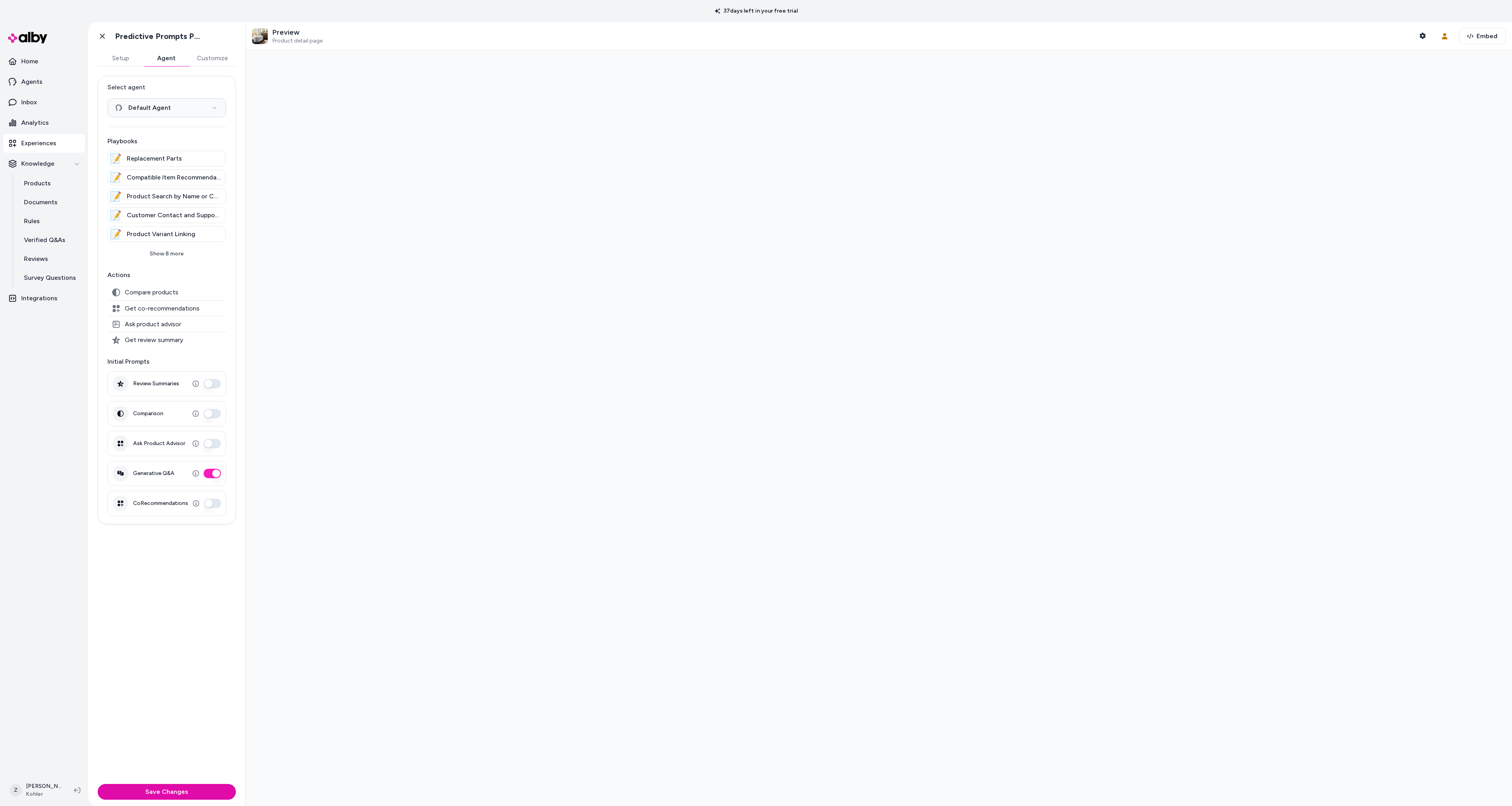
click at [160, 61] on button "Agent" at bounding box center [167, 58] width 46 height 16
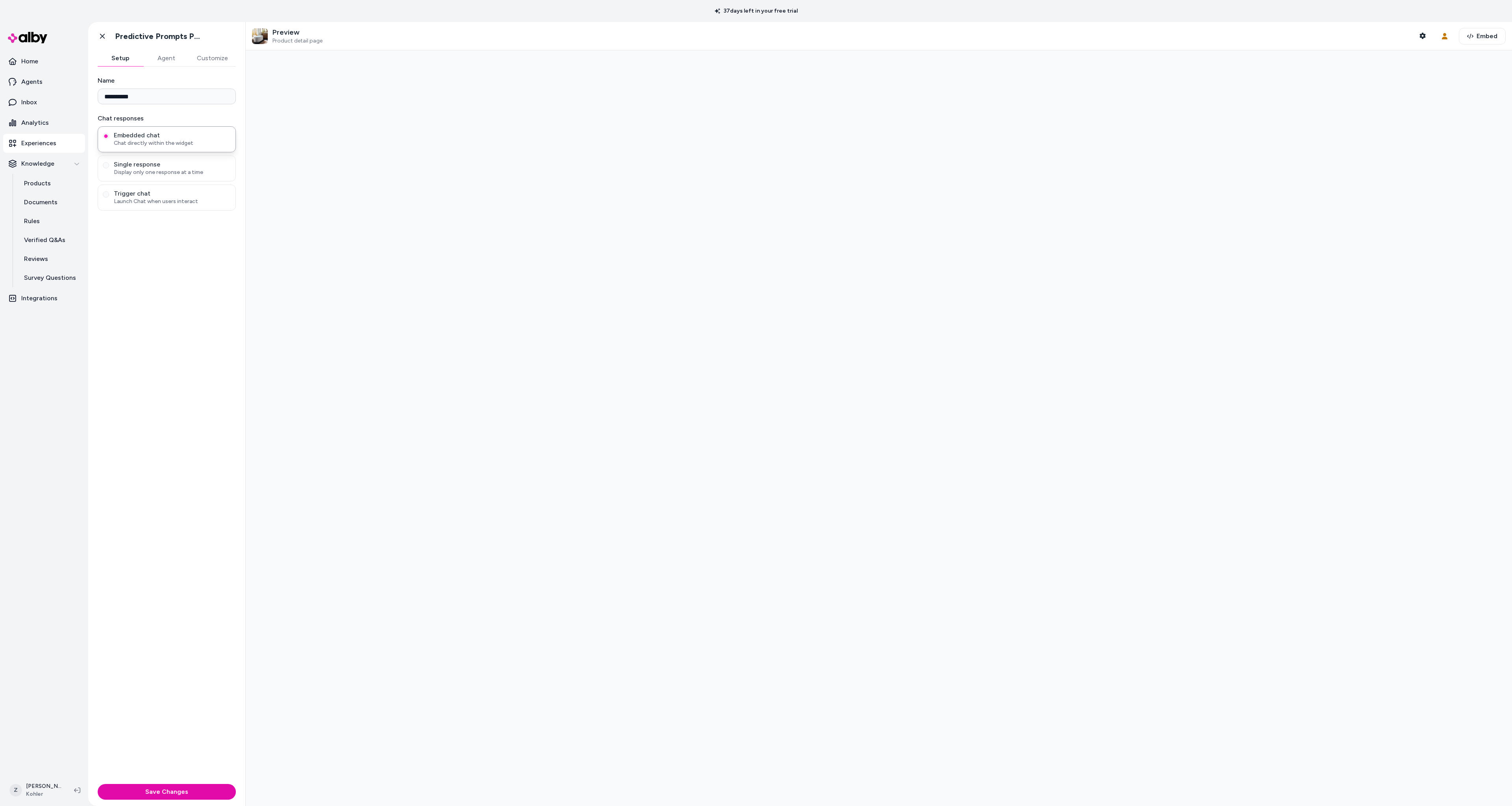
click at [175, 60] on button "Agent" at bounding box center [167, 58] width 46 height 16
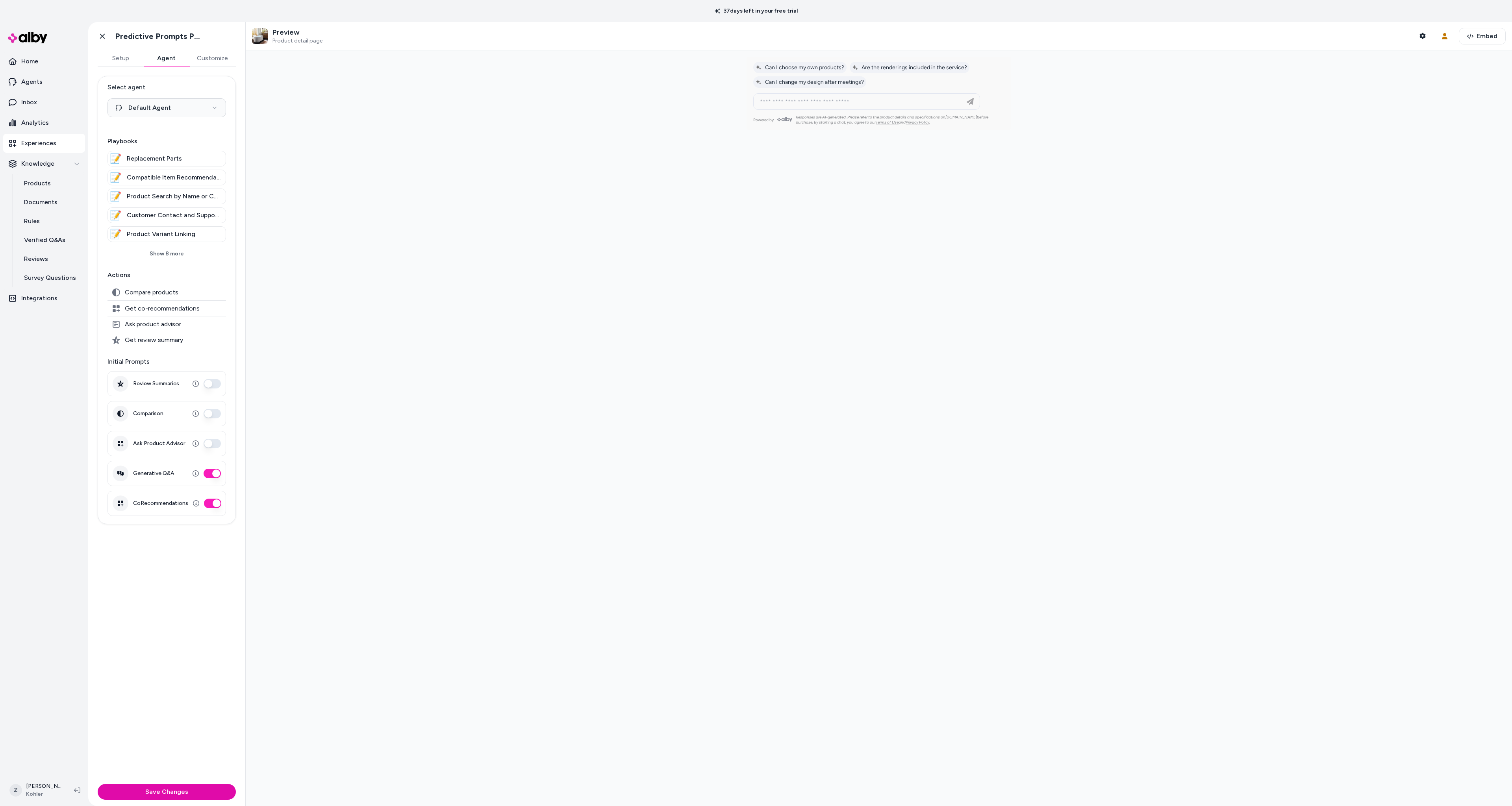
click at [523, 19] on div "37 days left in your free trial" at bounding box center [756, 11] width 1512 height 22
